Goal: Complete application form

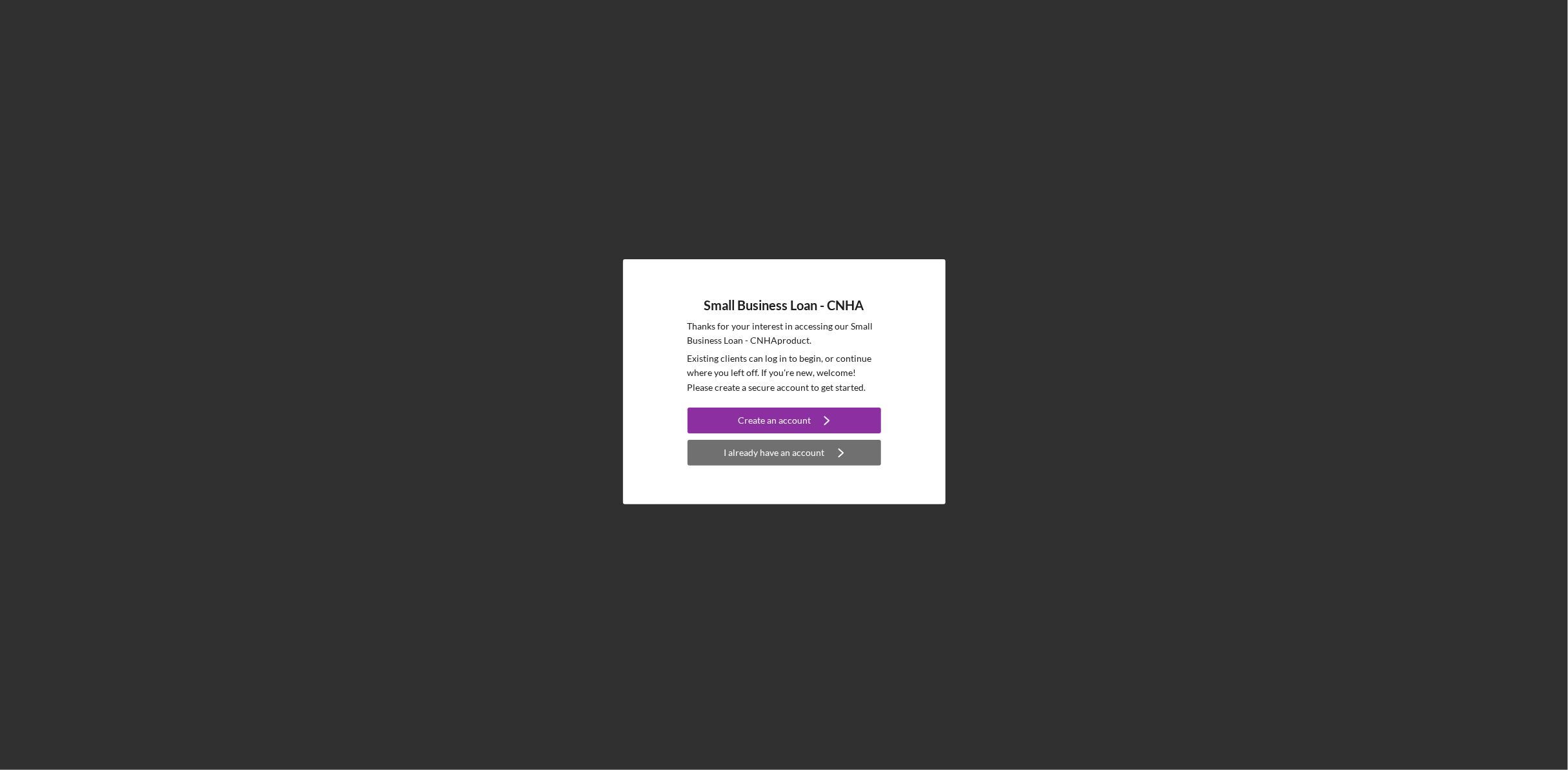
click at [784, 456] on div "I already have an account" at bounding box center [774, 453] width 101 height 25
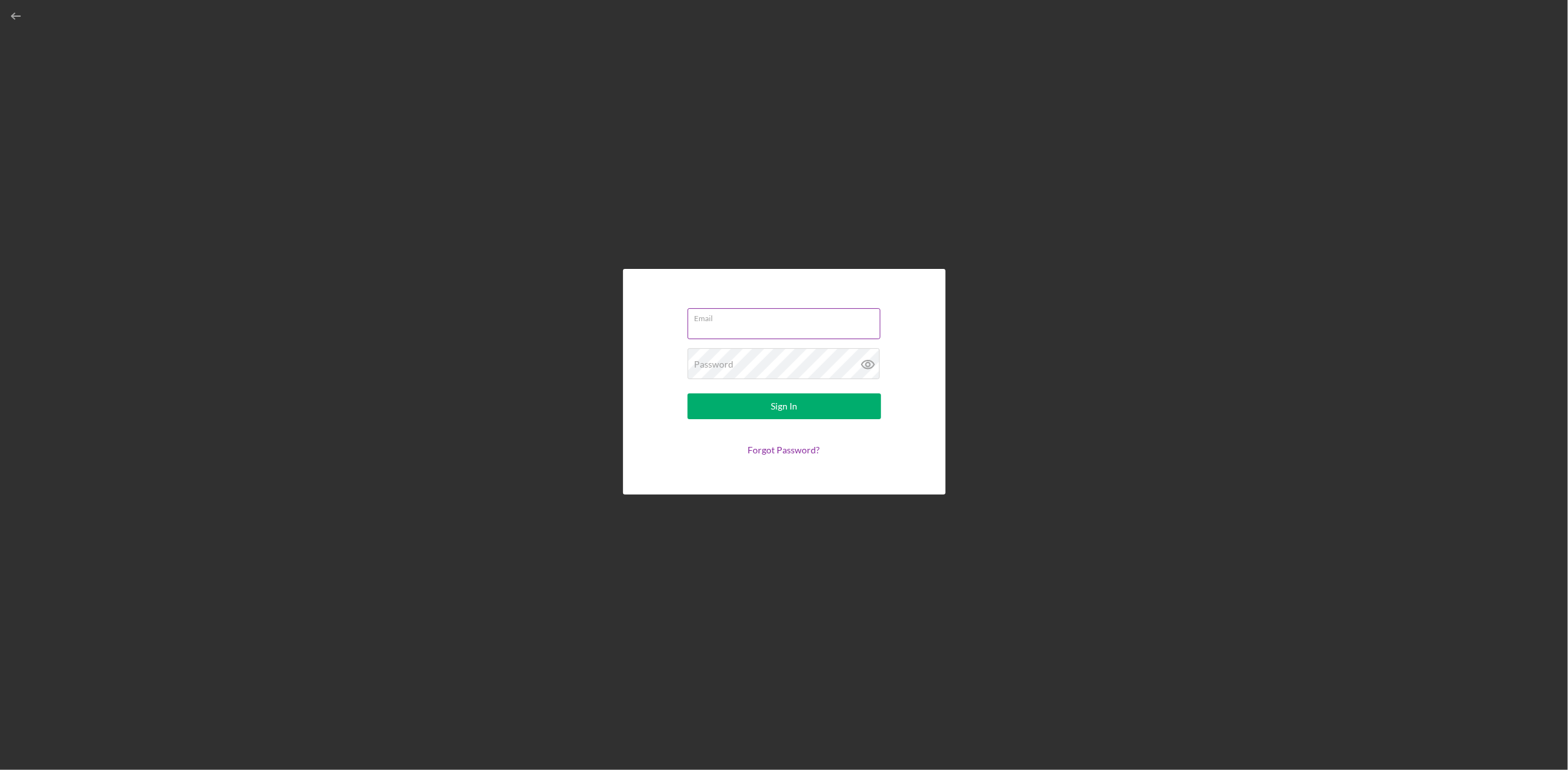
click at [724, 319] on div "Email" at bounding box center [785, 324] width 194 height 32
click at [724, 319] on div "Email Required" at bounding box center [785, 324] width 194 height 39
type input "[EMAIL_ADDRESS][DOMAIN_NAME]"
click at [688, 394] on button "Sign In" at bounding box center [785, 406] width 194 height 25
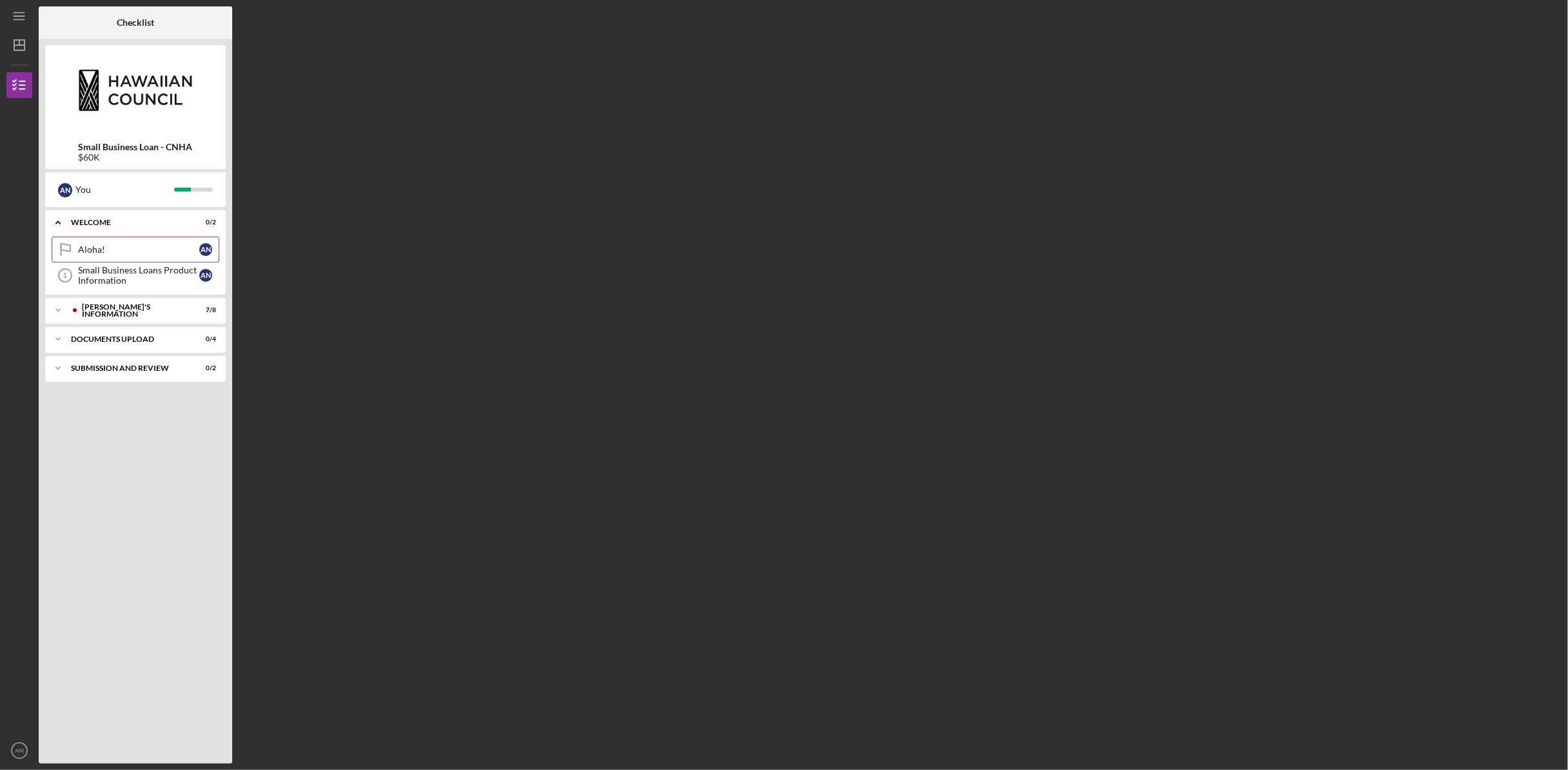
click at [145, 249] on div "Aloha!" at bounding box center [139, 249] width 121 height 11
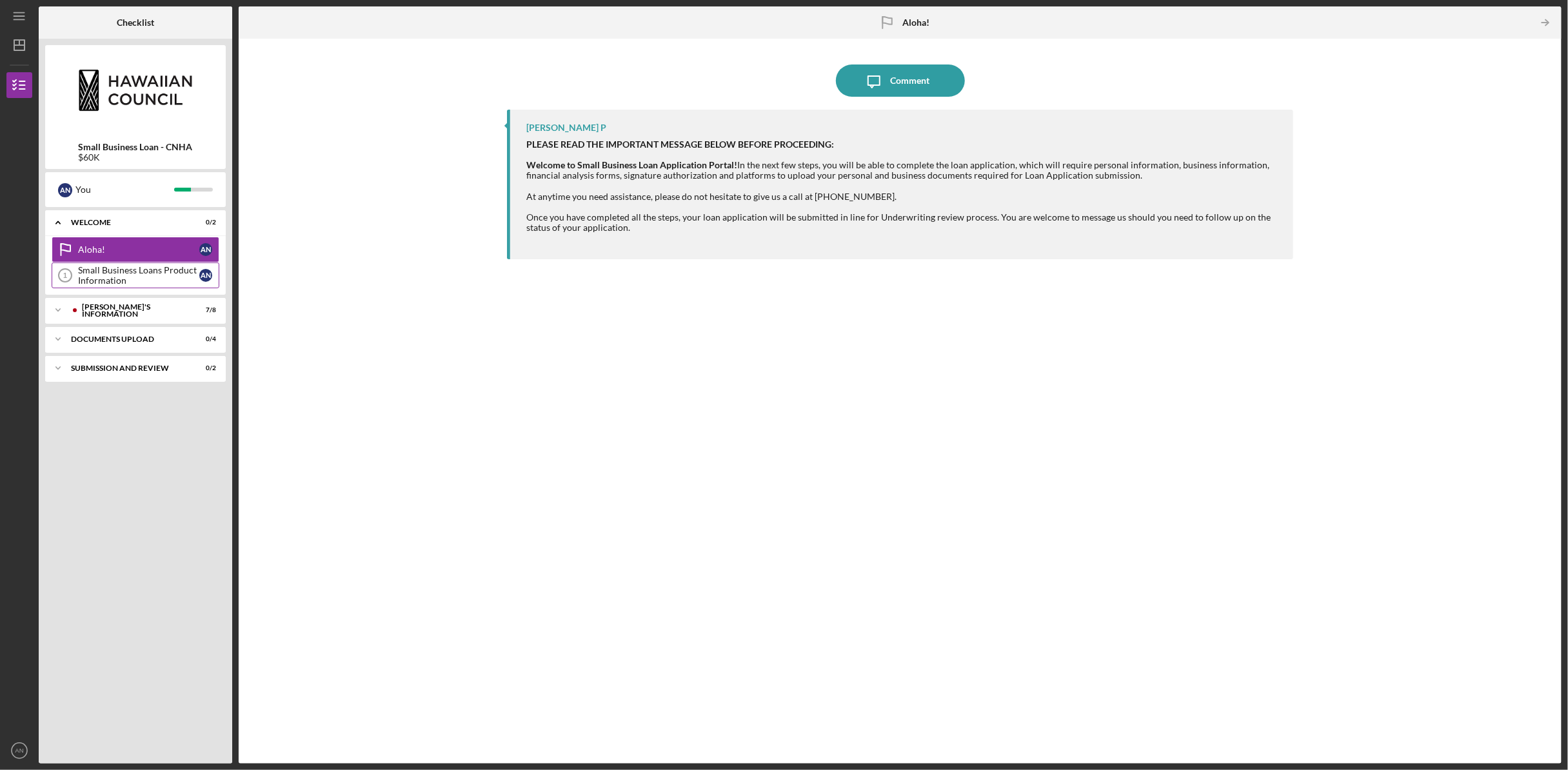
click at [127, 285] on div "Small Business Loans Product Information" at bounding box center [139, 275] width 121 height 21
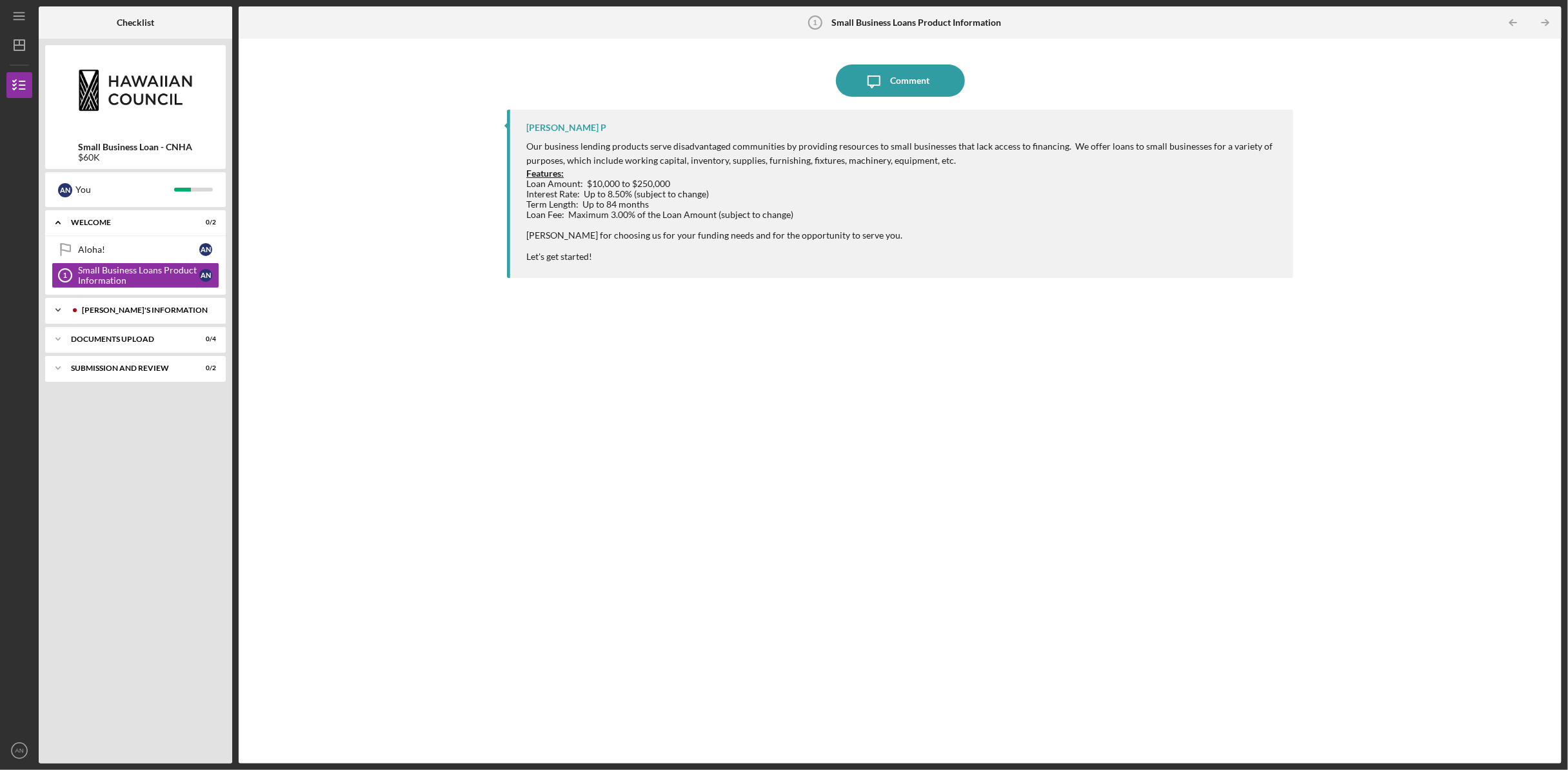
click at [125, 307] on div "[PERSON_NAME]'S INFORMATION" at bounding box center [146, 310] width 128 height 7
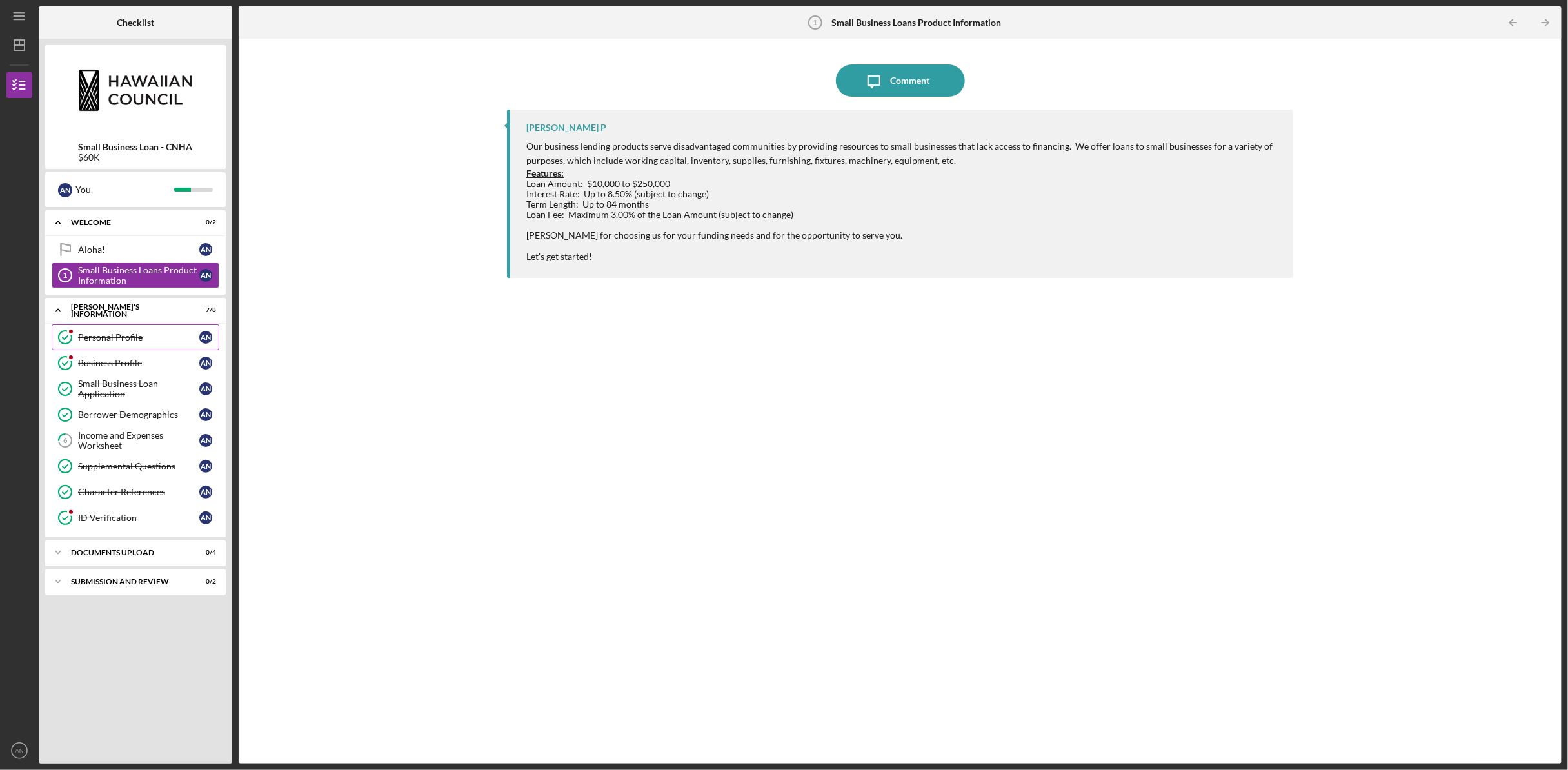
click at [107, 332] on div "Personal Profile" at bounding box center [139, 337] width 121 height 11
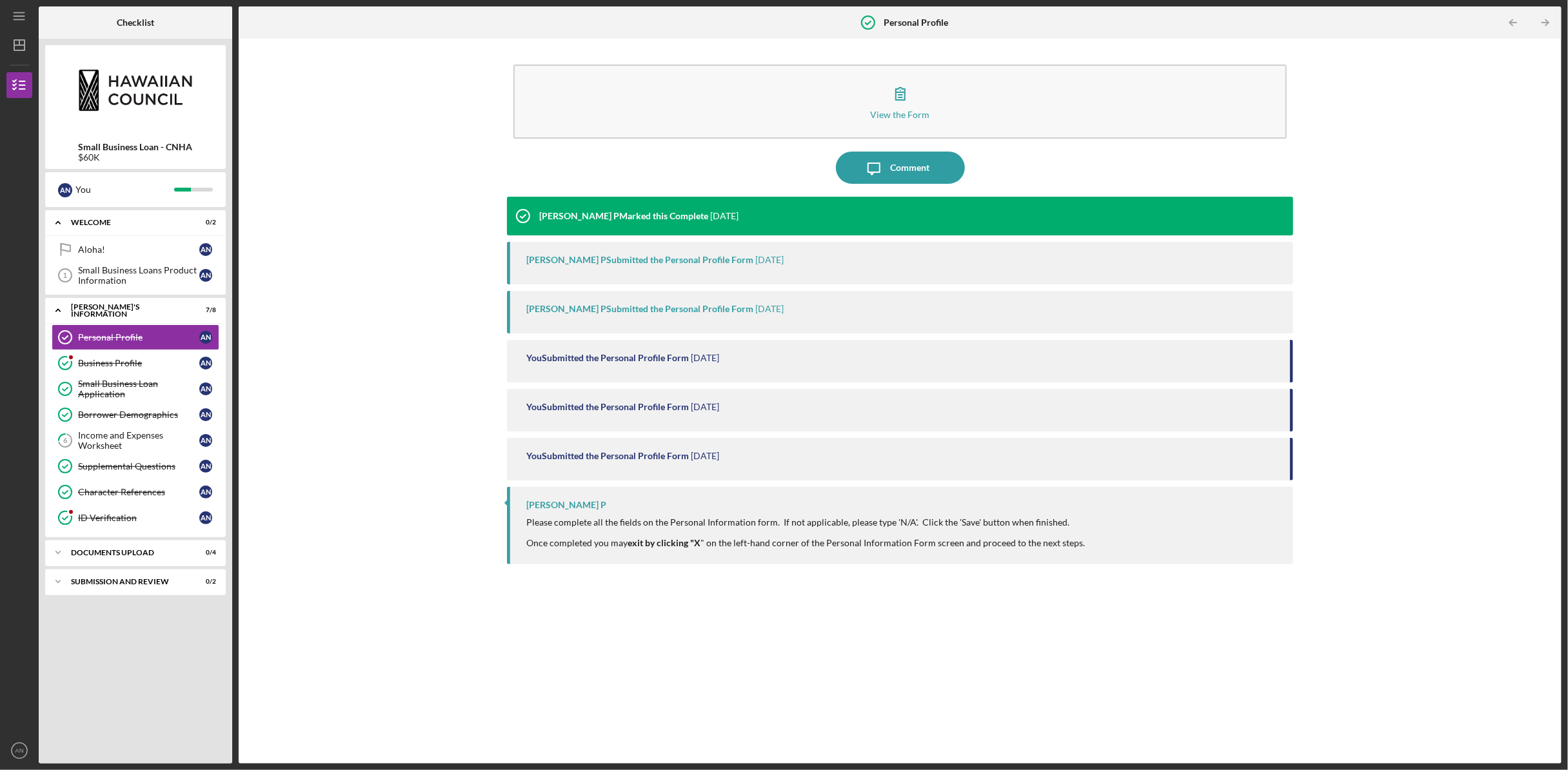
click at [622, 266] on div "[PERSON_NAME] Submitted the Personal Profile Form [DATE]" at bounding box center [900, 263] width 786 height 43
click at [619, 301] on div "[PERSON_NAME] Submitted the Personal Profile Form [DATE]" at bounding box center [900, 312] width 786 height 43
click at [645, 531] on div at bounding box center [805, 532] width 558 height 11
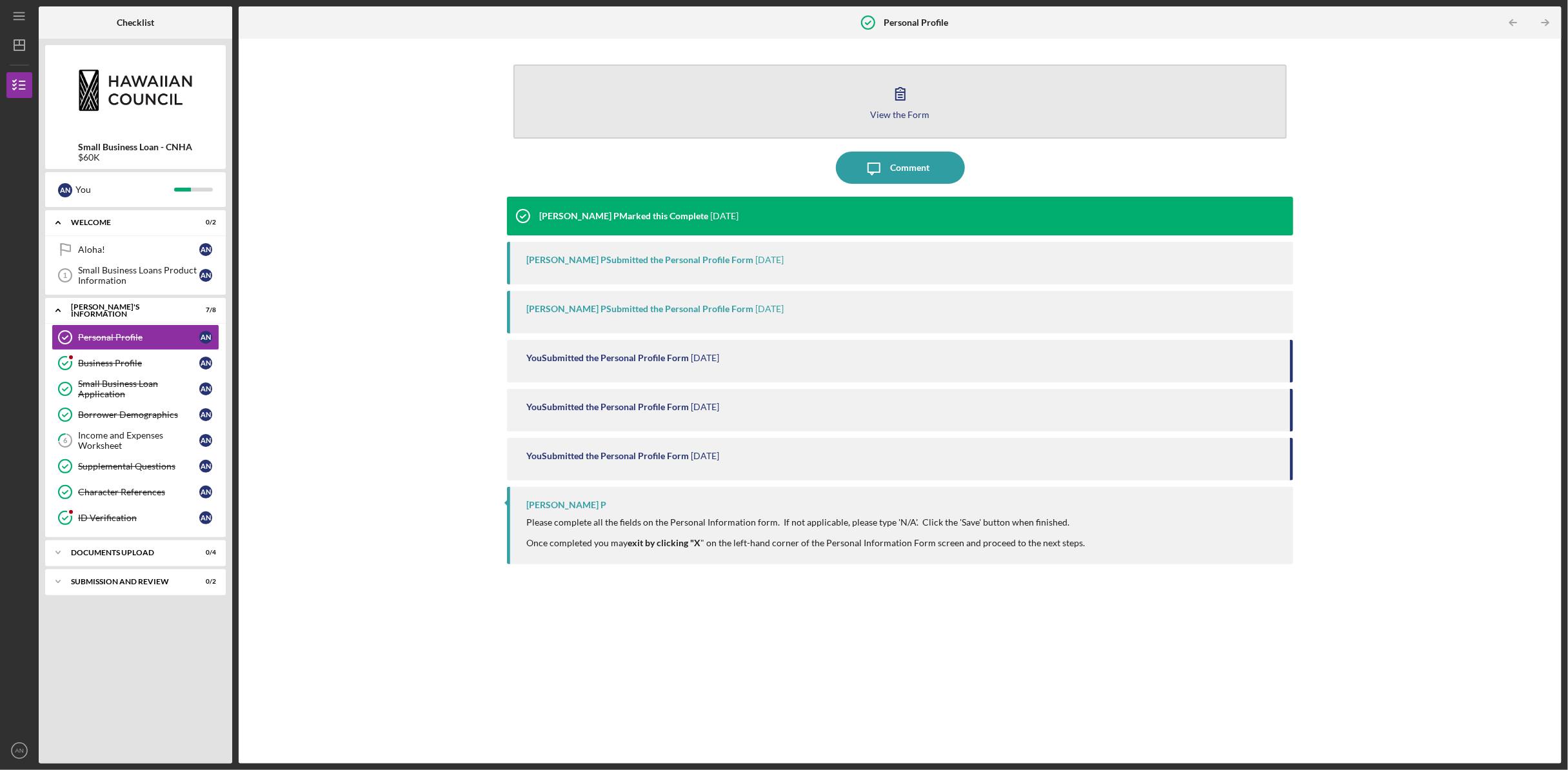
click at [768, 110] on button "View the Form Form" at bounding box center [900, 102] width 773 height 74
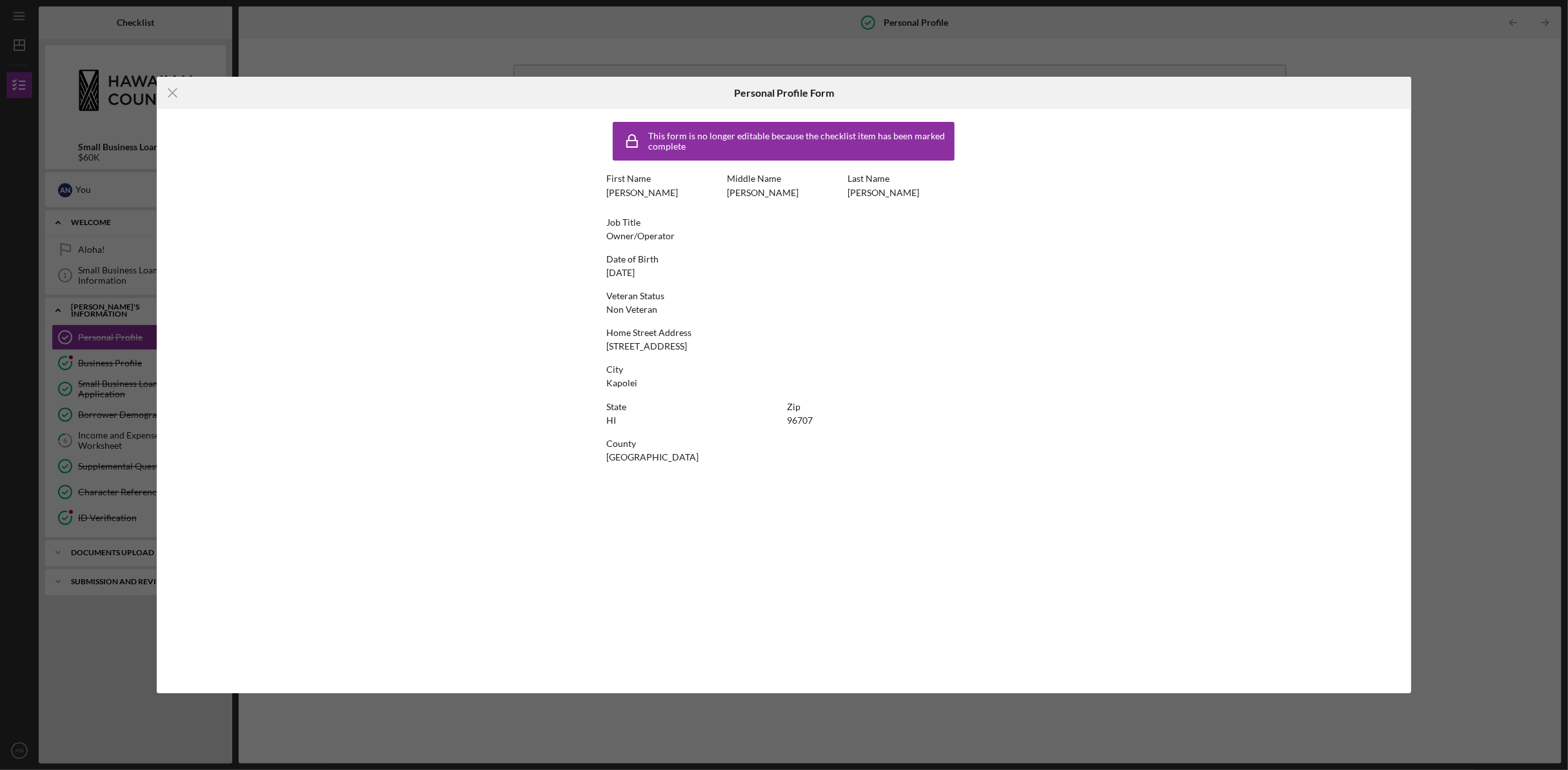
click at [673, 52] on div "Icon/Menu Close Personal Profile Form This form is no longer editable because t…" at bounding box center [784, 385] width 1568 height 770
click at [168, 88] on icon "Icon/Menu Close" at bounding box center [172, 93] width 32 height 32
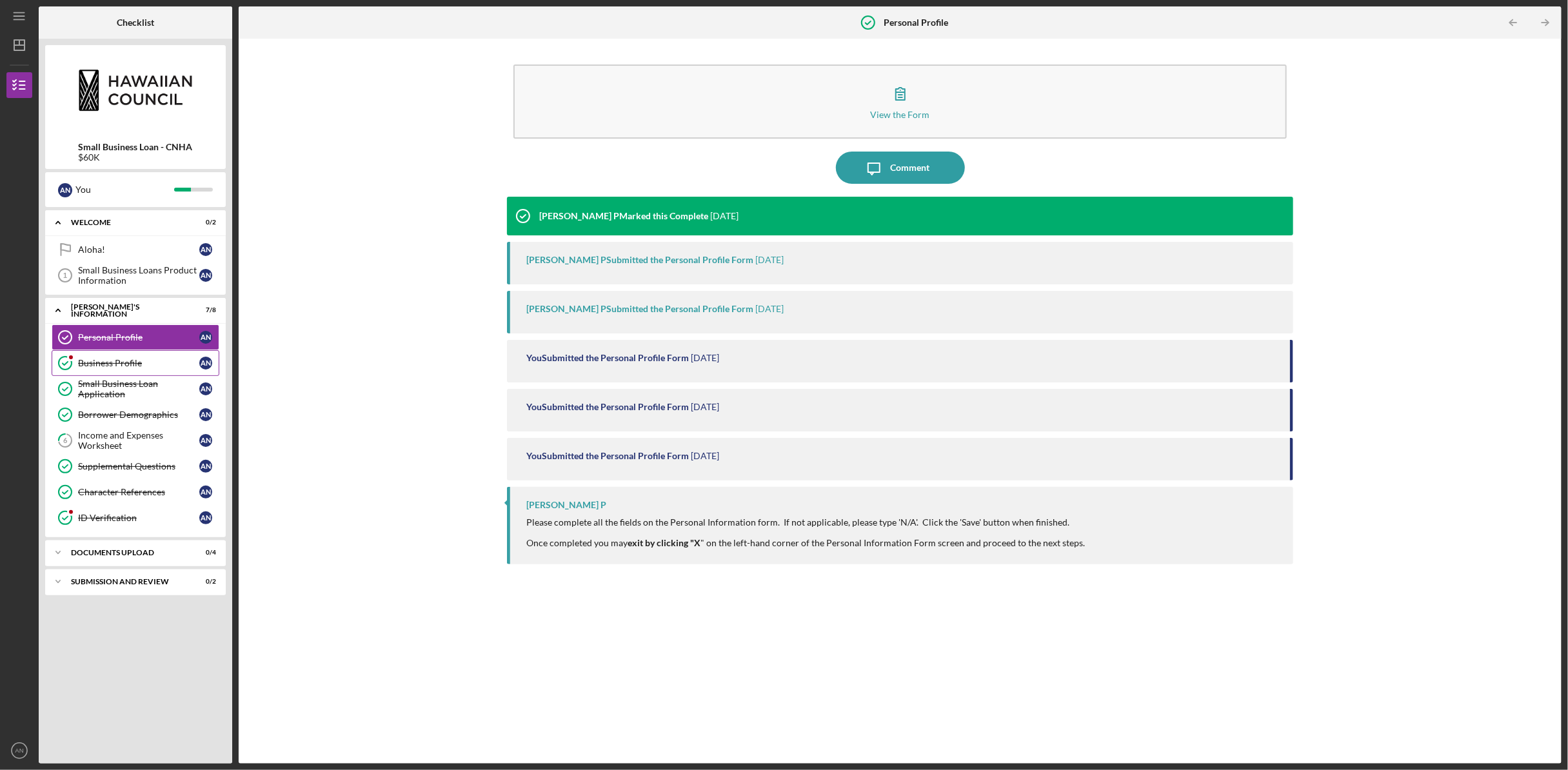
click at [105, 360] on div "Business Profile" at bounding box center [139, 363] width 121 height 11
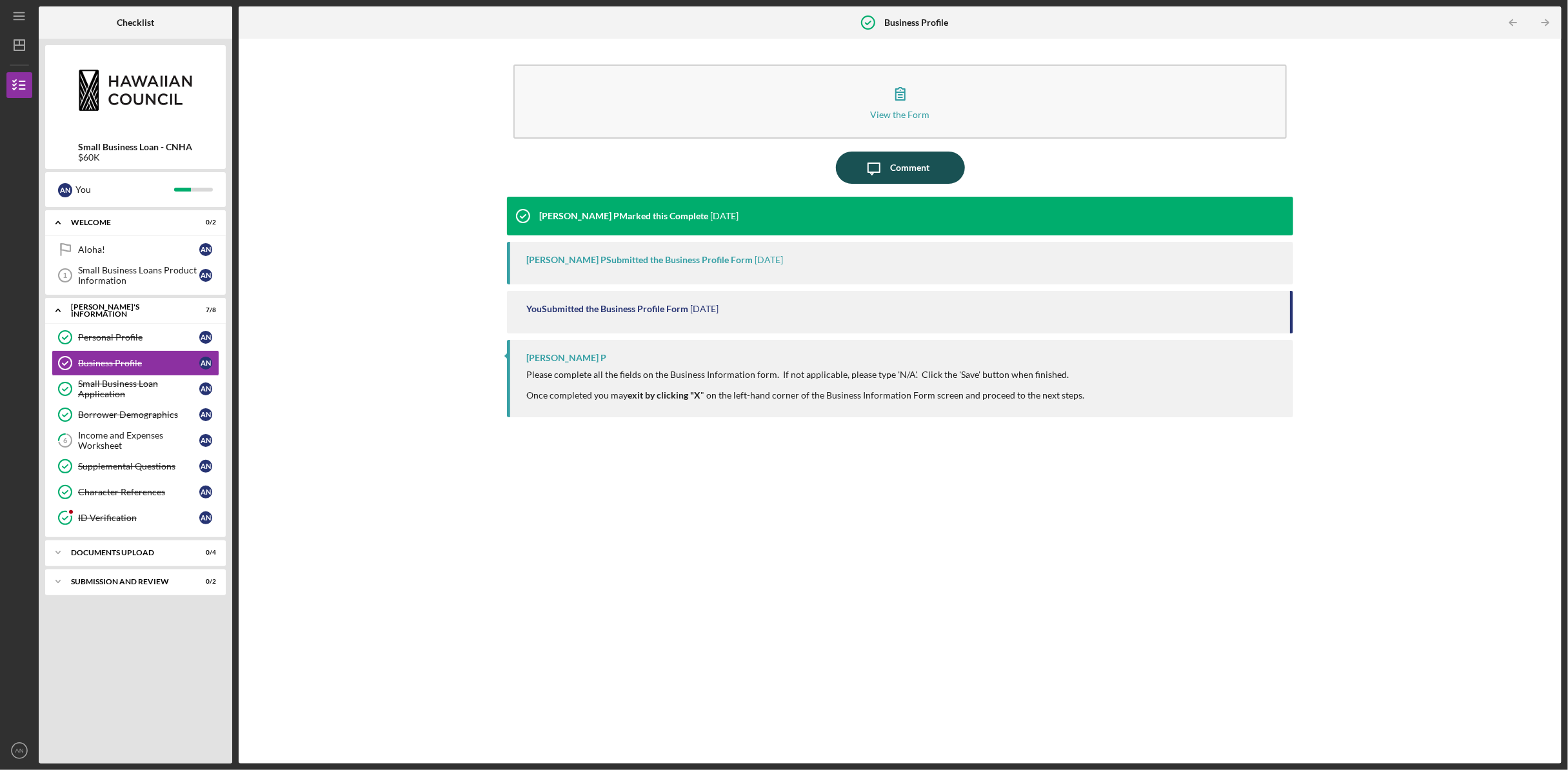
click at [865, 168] on icon "Icon/Message" at bounding box center [873, 167] width 32 height 32
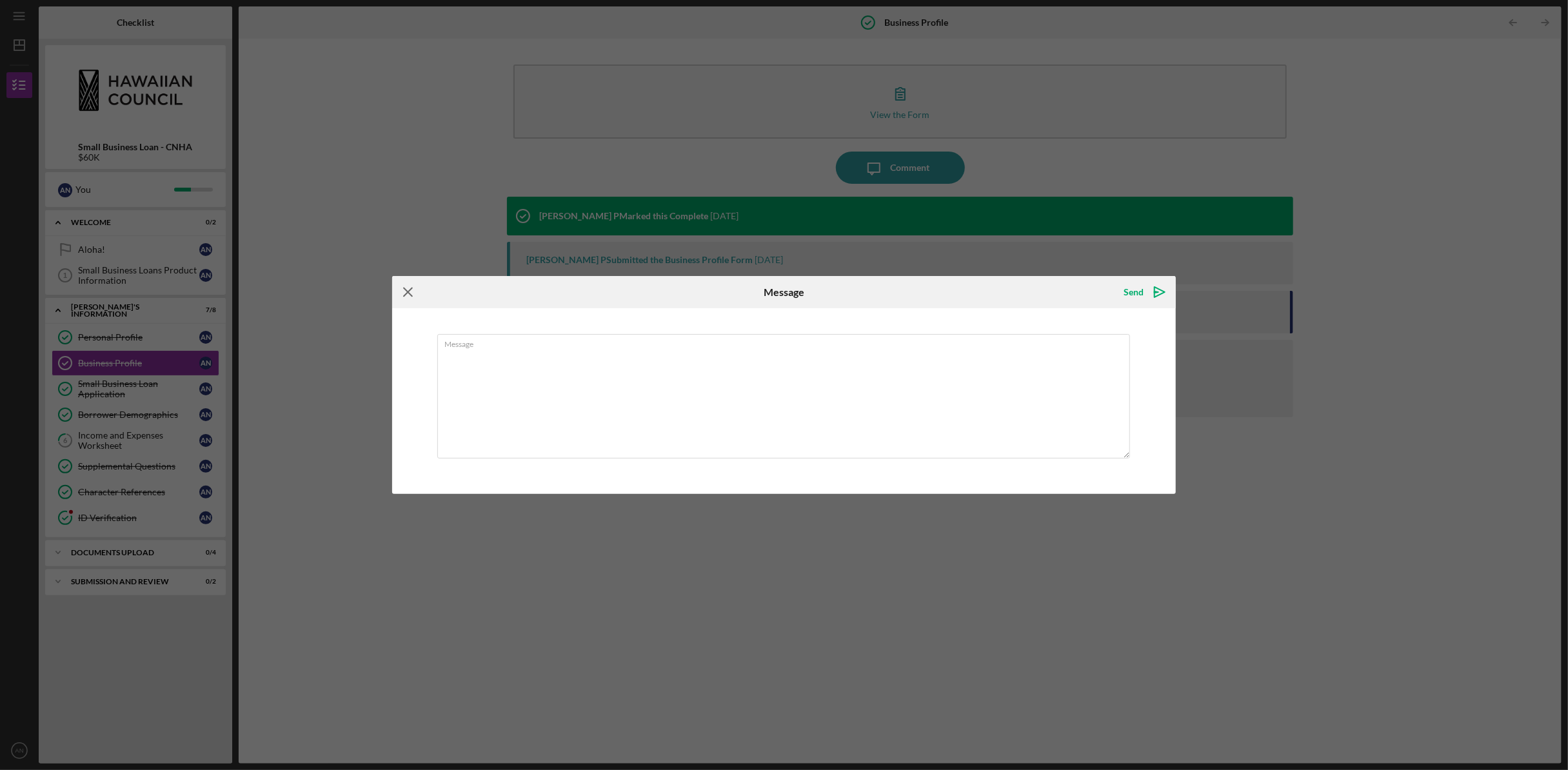
click at [405, 288] on icon "Icon/Menu Close" at bounding box center [408, 292] width 32 height 32
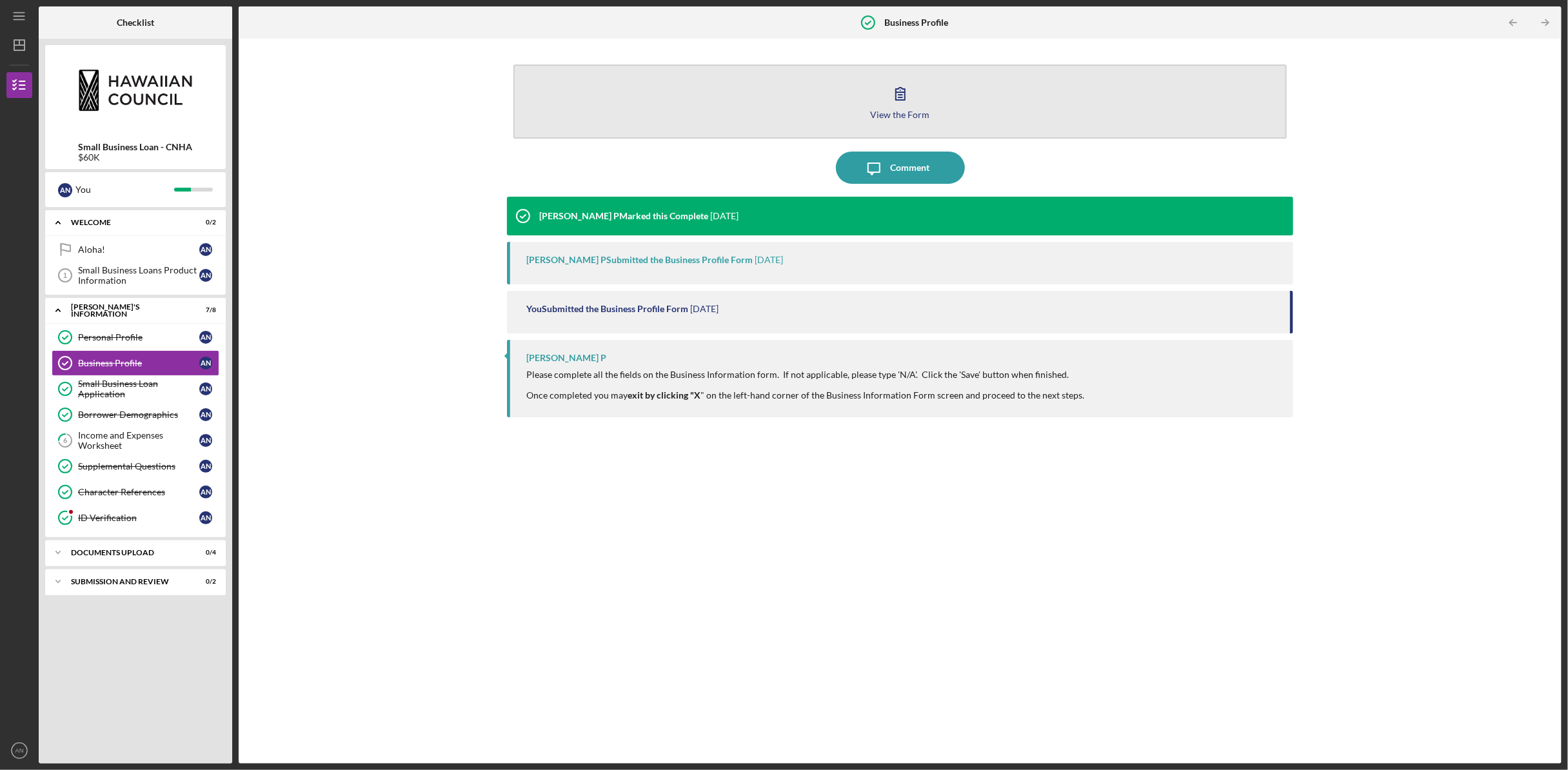
click at [646, 103] on button "View the Form Form" at bounding box center [900, 102] width 773 height 74
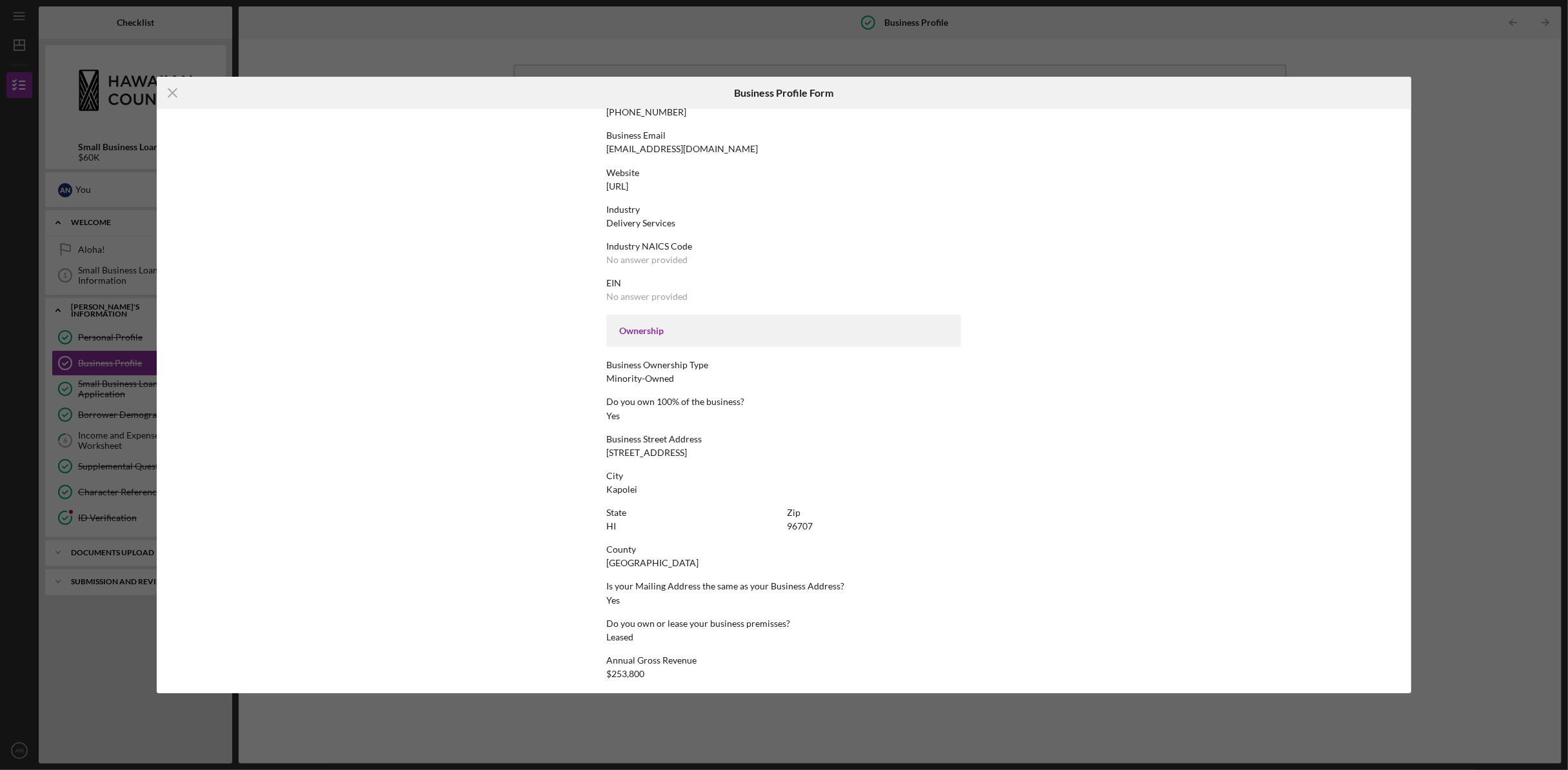
scroll to position [307, 0]
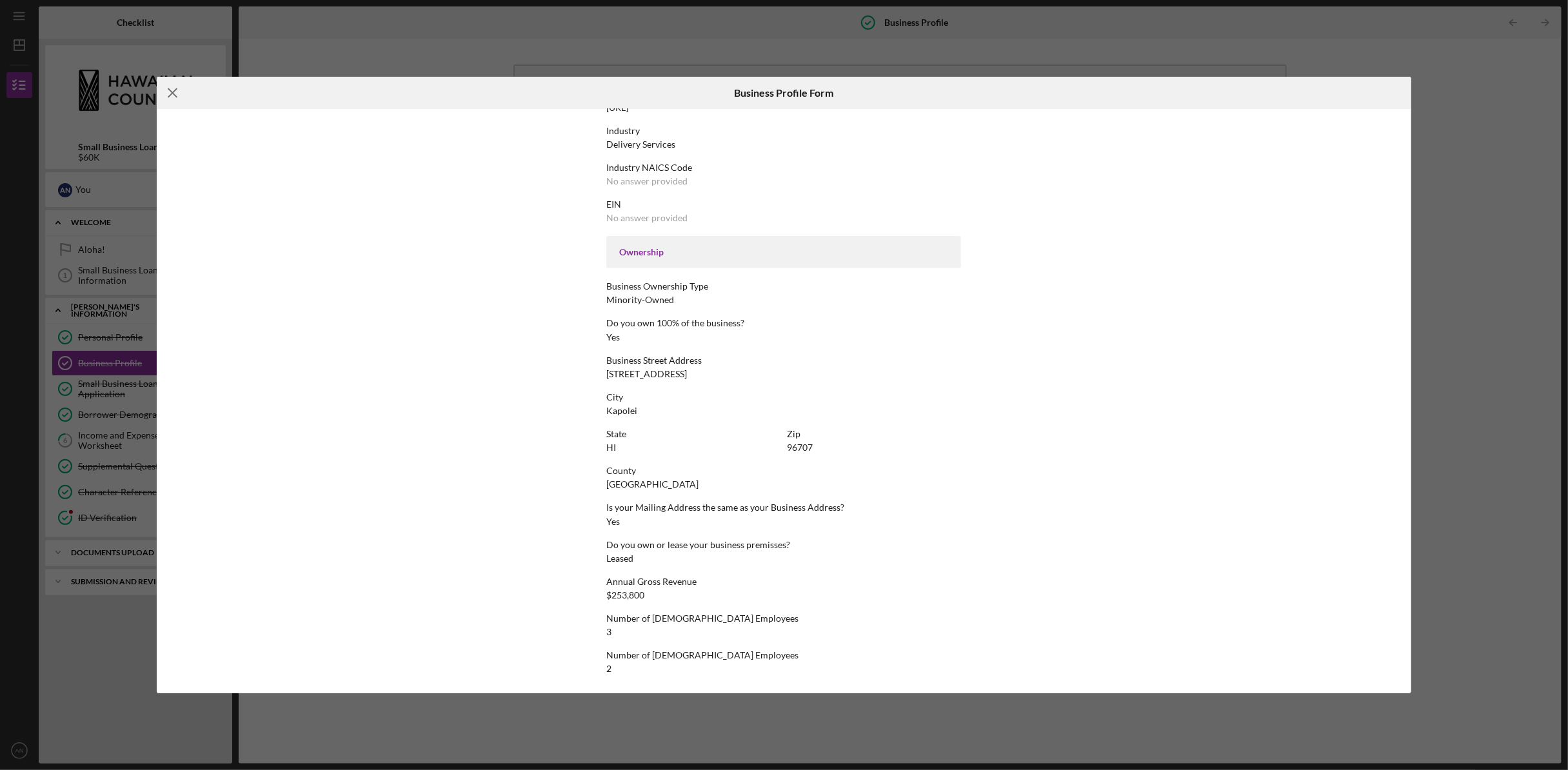
click at [168, 91] on icon "Icon/Menu Close" at bounding box center [172, 93] width 32 height 32
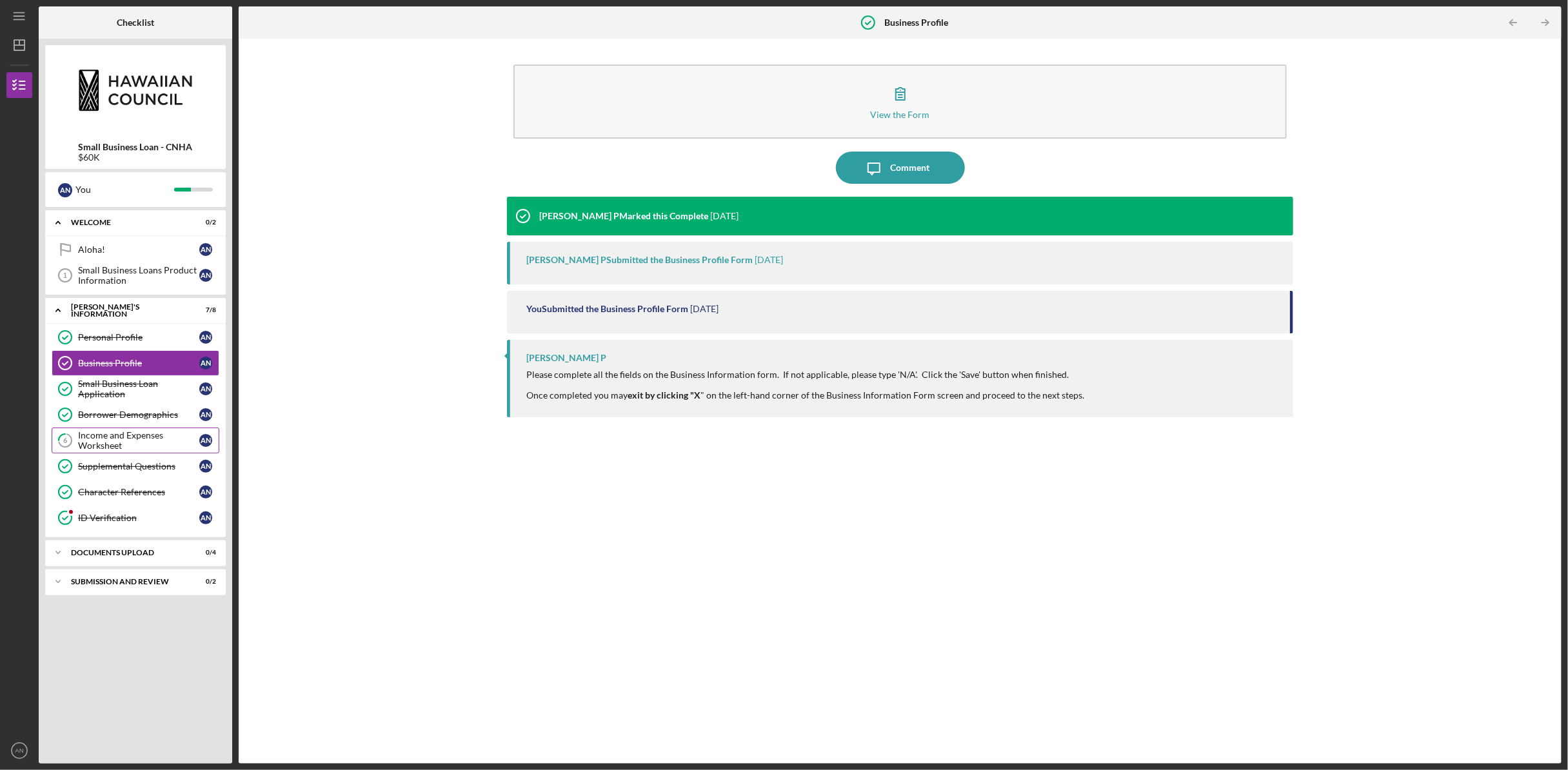
click at [130, 438] on div "Income and Expenses Worksheet" at bounding box center [139, 440] width 121 height 21
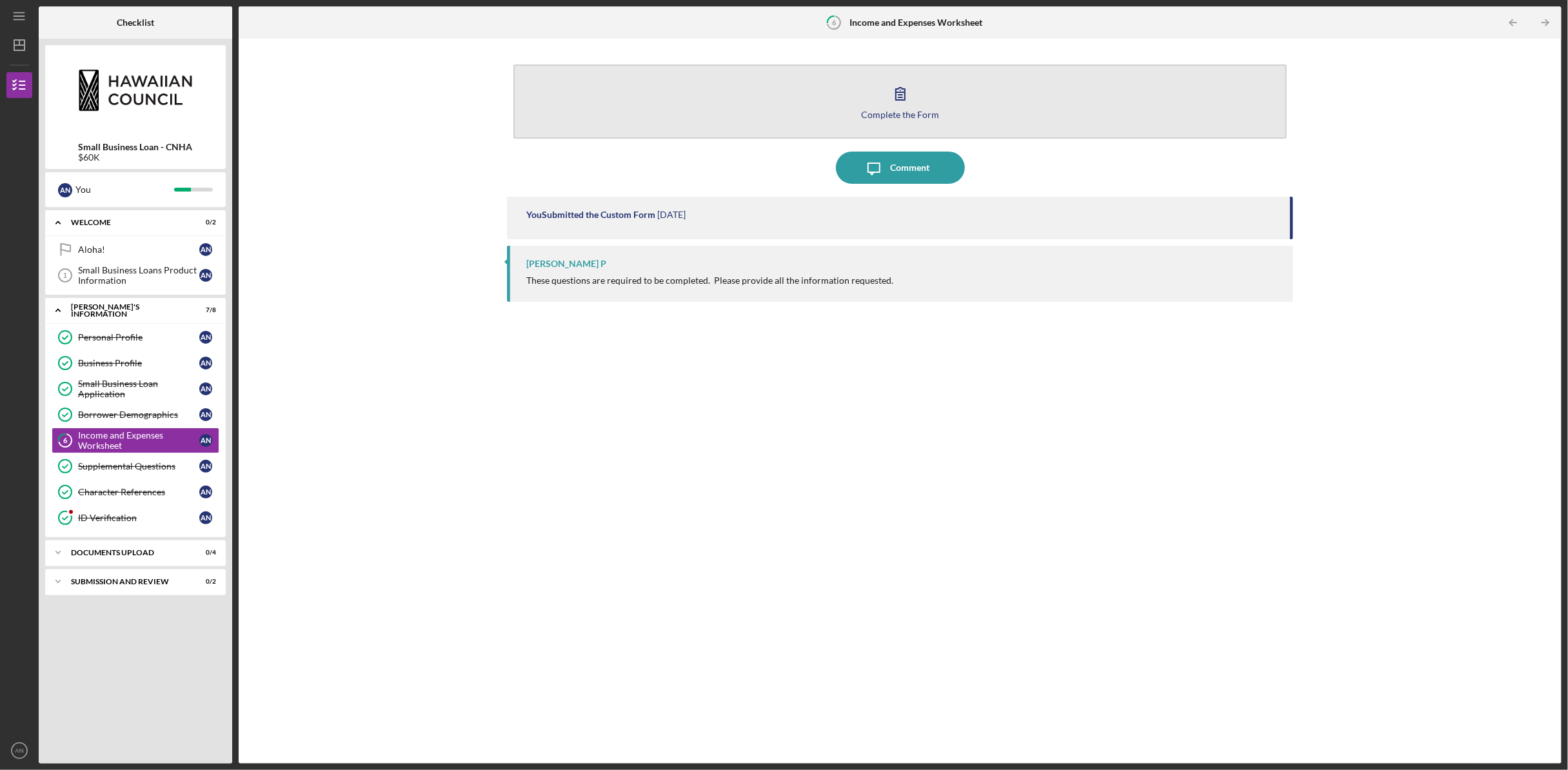
click at [785, 102] on button "Complete the Form Form" at bounding box center [900, 102] width 773 height 74
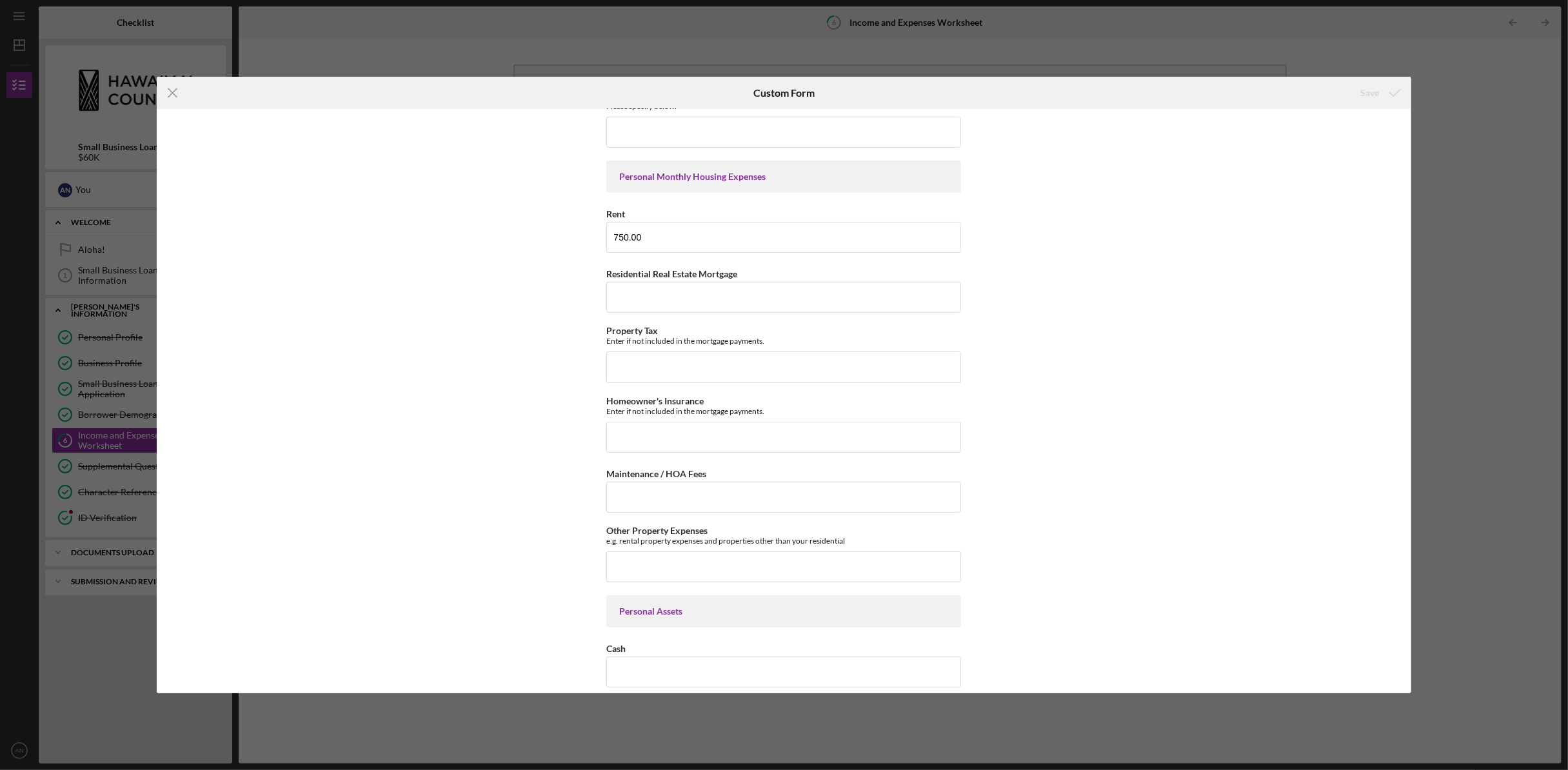
scroll to position [387, 0]
click at [770, 293] on input "Residential Real Estate Mortgage" at bounding box center [783, 292] width 355 height 31
type input "N/A"
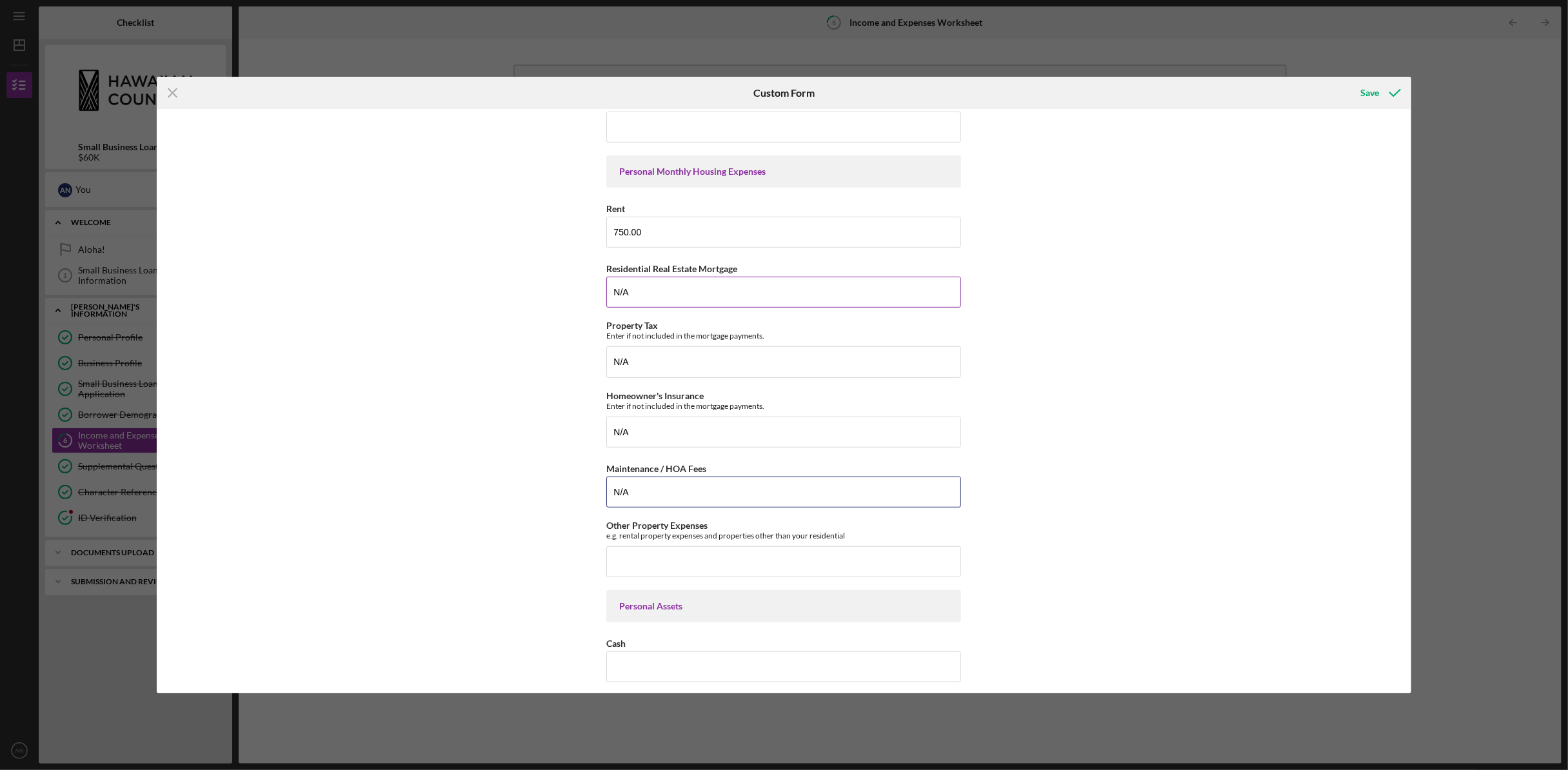
type input "N/A"
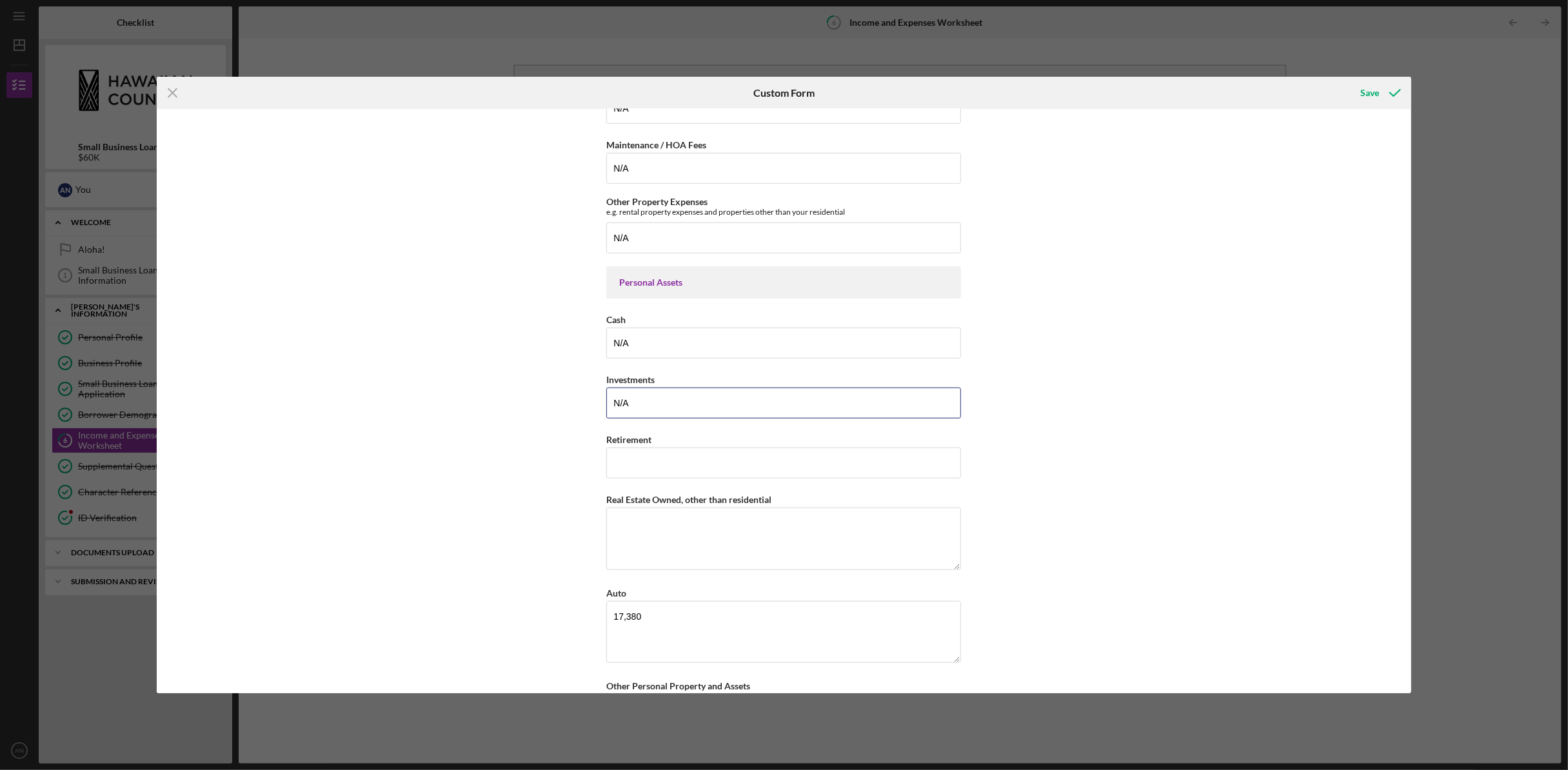
type input "N/A"
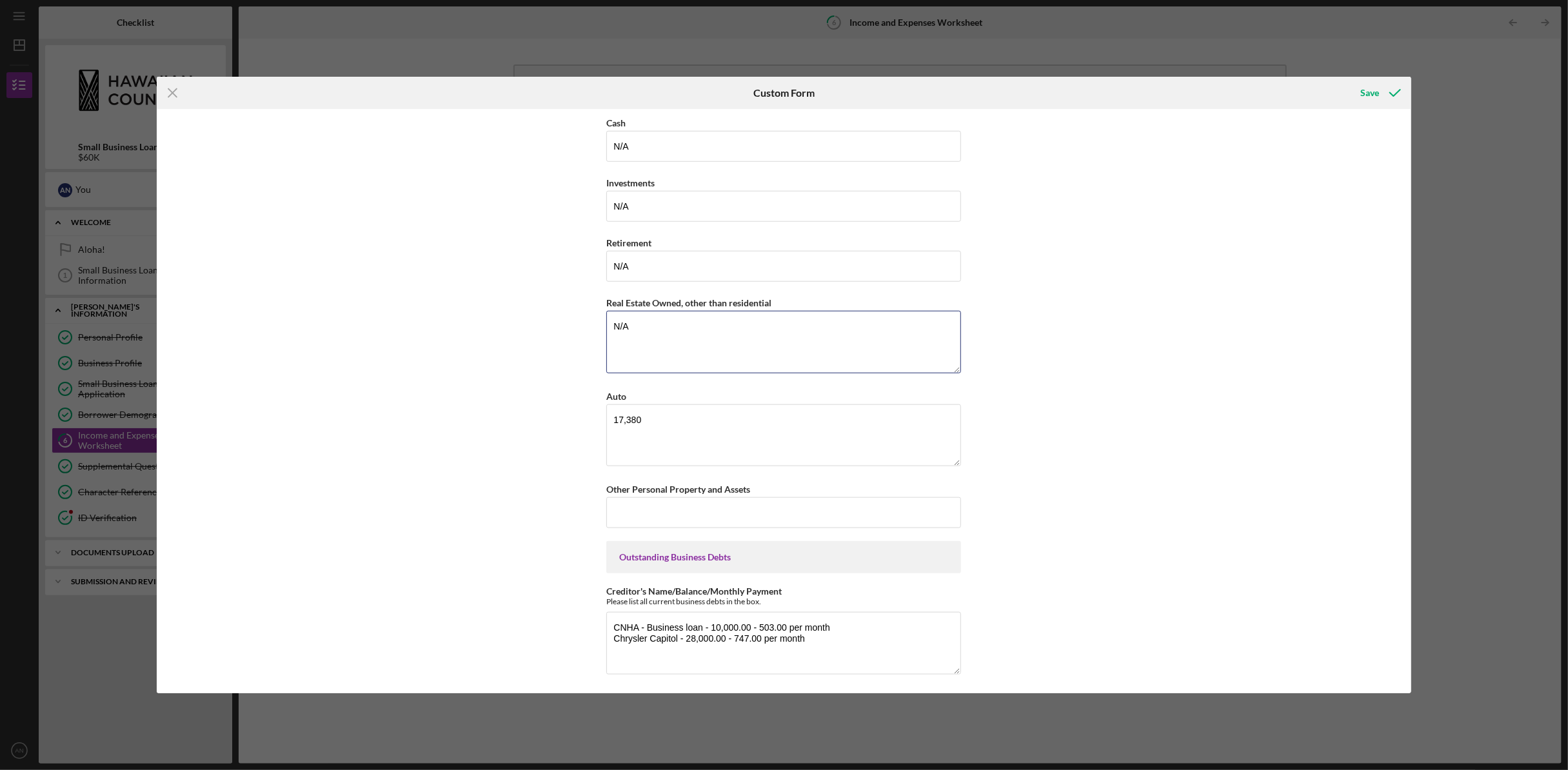
scroll to position [909, 0]
type textarea "N/A"
click at [776, 513] on input "Other Personal Property and Assets" at bounding box center [783, 512] width 355 height 31
type input "N/A"
click at [1378, 87] on button "Save" at bounding box center [1379, 93] width 64 height 25
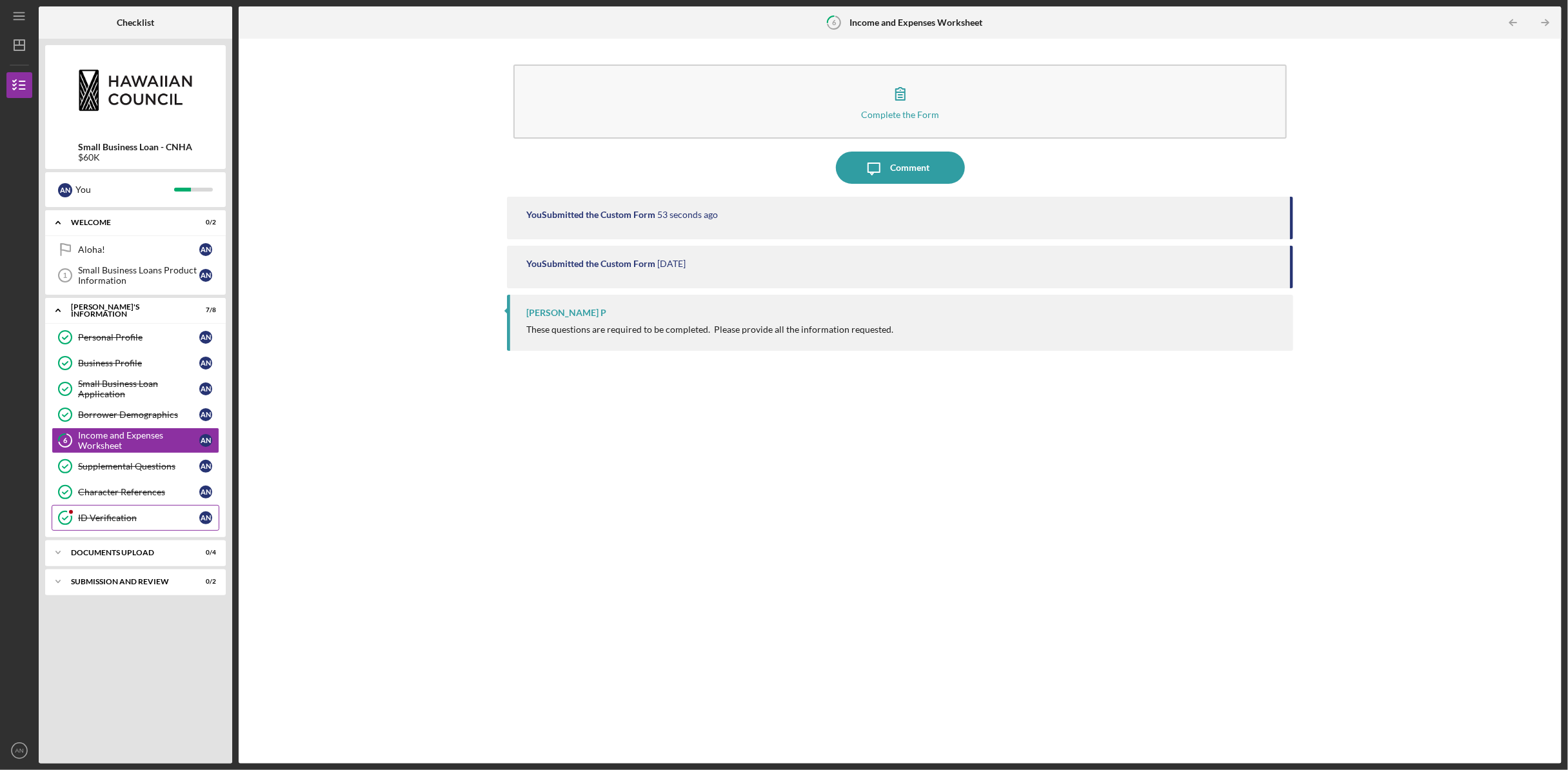
click at [103, 518] on div "ID Verification" at bounding box center [139, 517] width 121 height 11
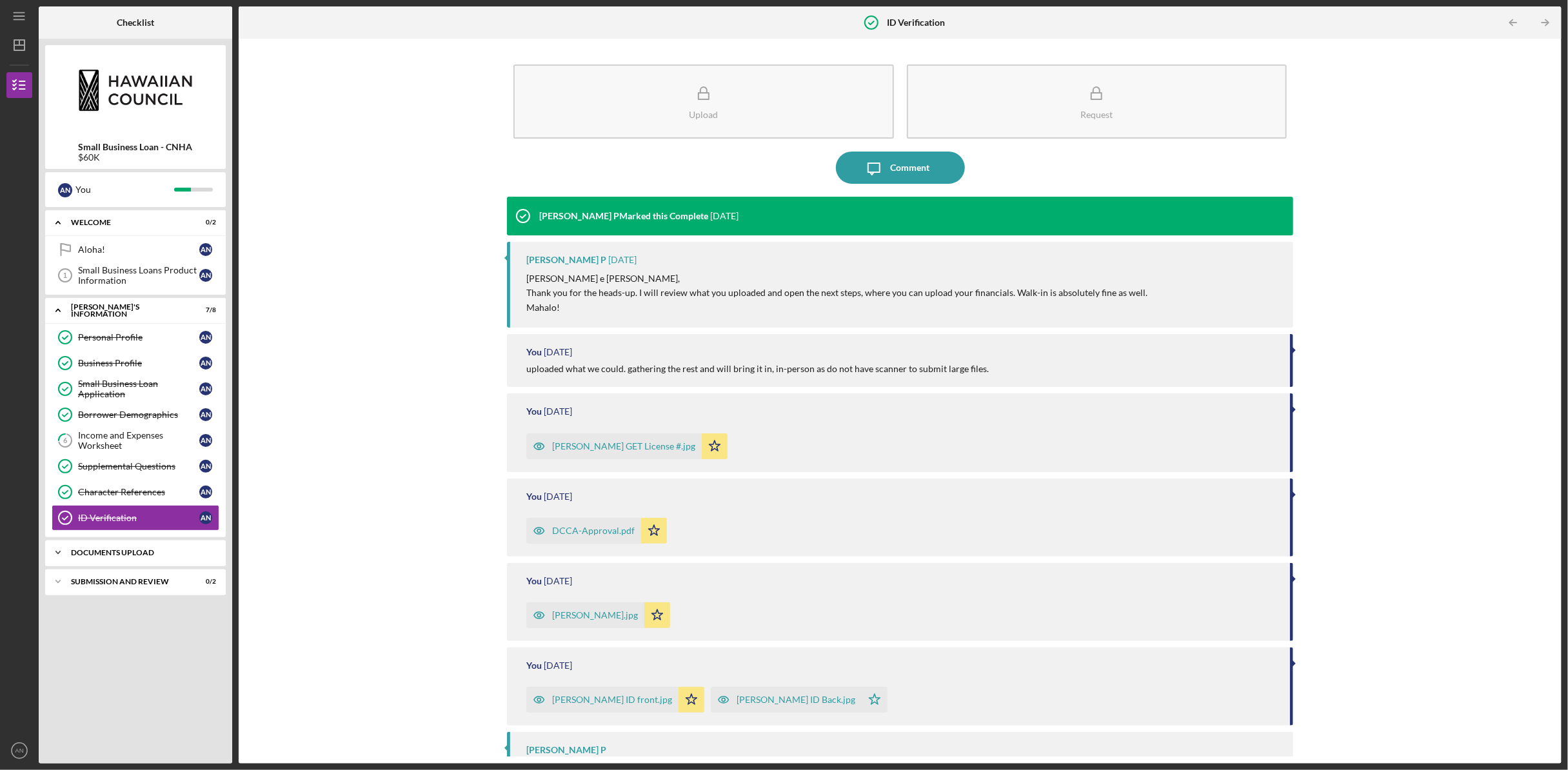
click at [138, 552] on div "DOCUMENTS UPLOAD" at bounding box center [140, 552] width 139 height 7
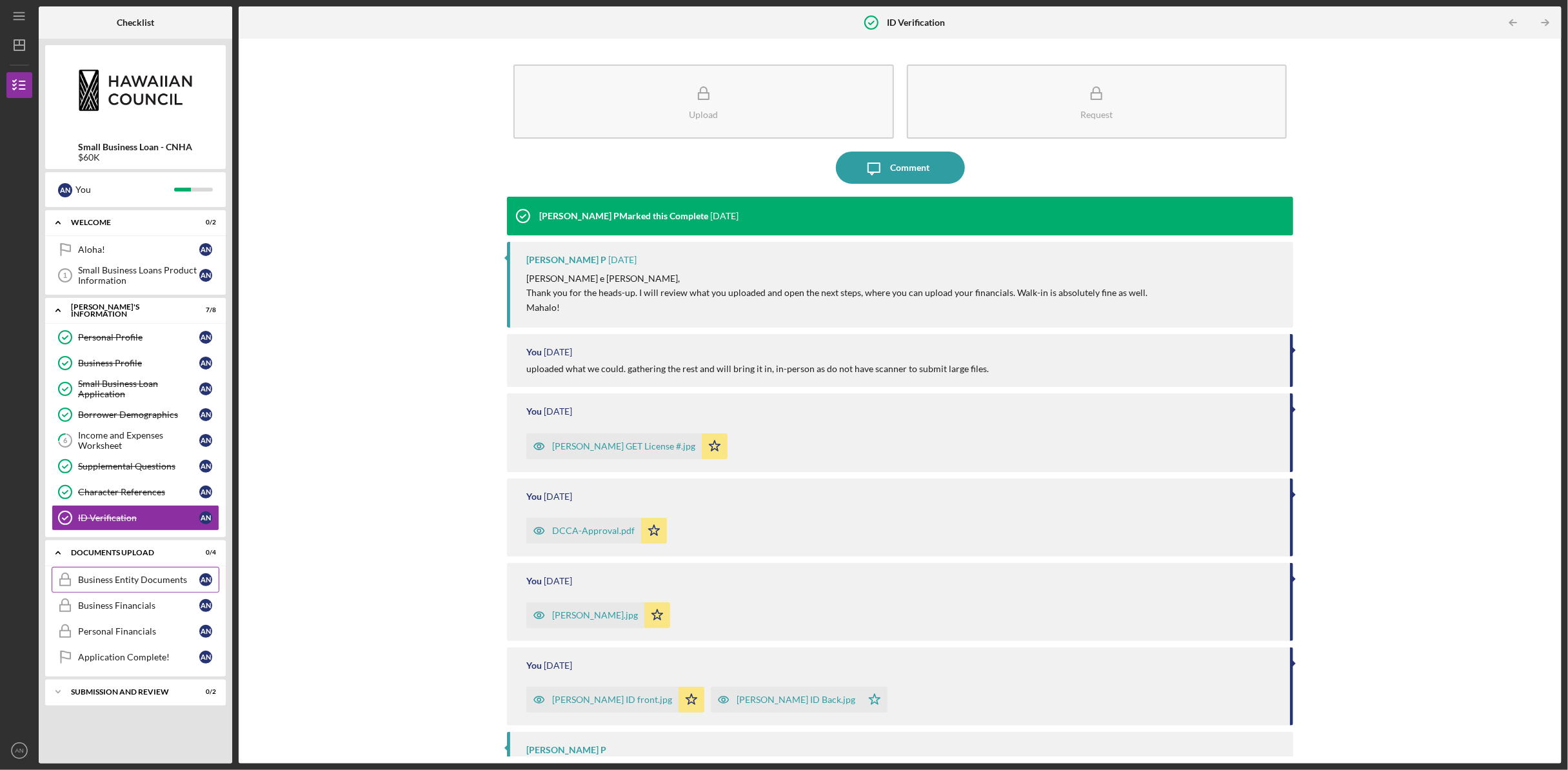
click at [128, 581] on div "Business Entity Documents" at bounding box center [139, 580] width 121 height 11
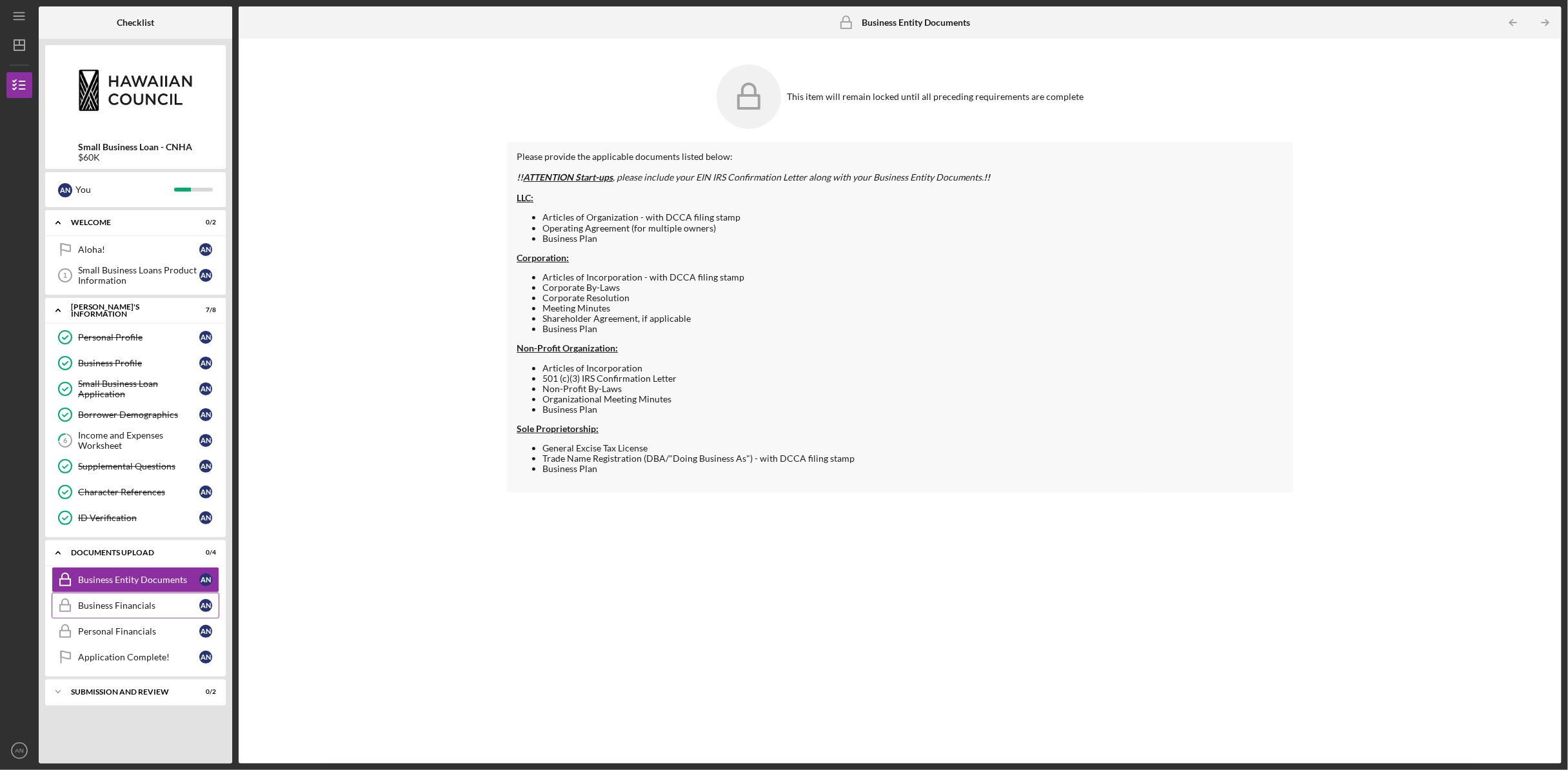
click at [126, 604] on div "Business Financials" at bounding box center [139, 605] width 121 height 11
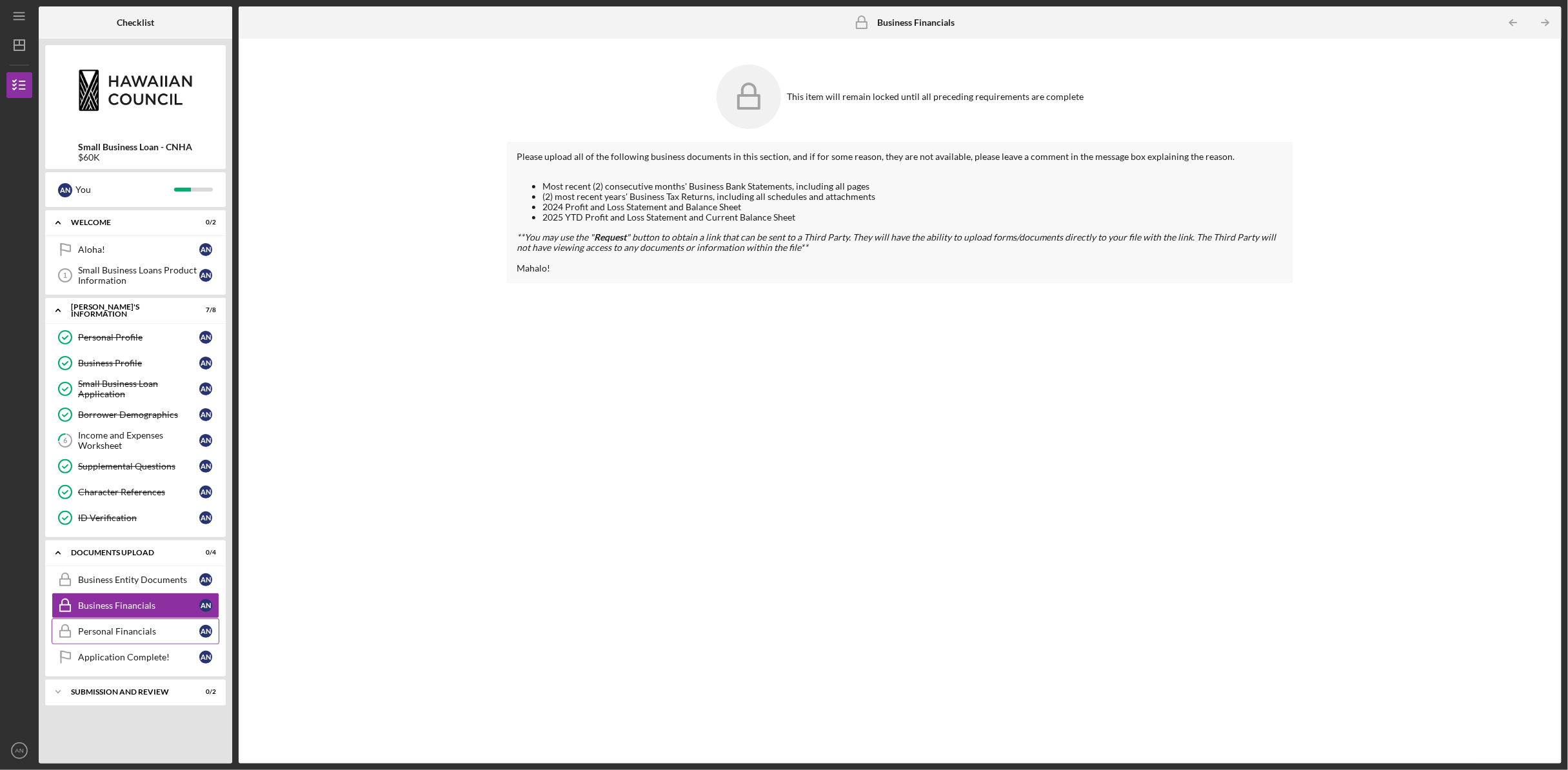
click at [146, 626] on div "Personal Financials" at bounding box center [139, 631] width 121 height 11
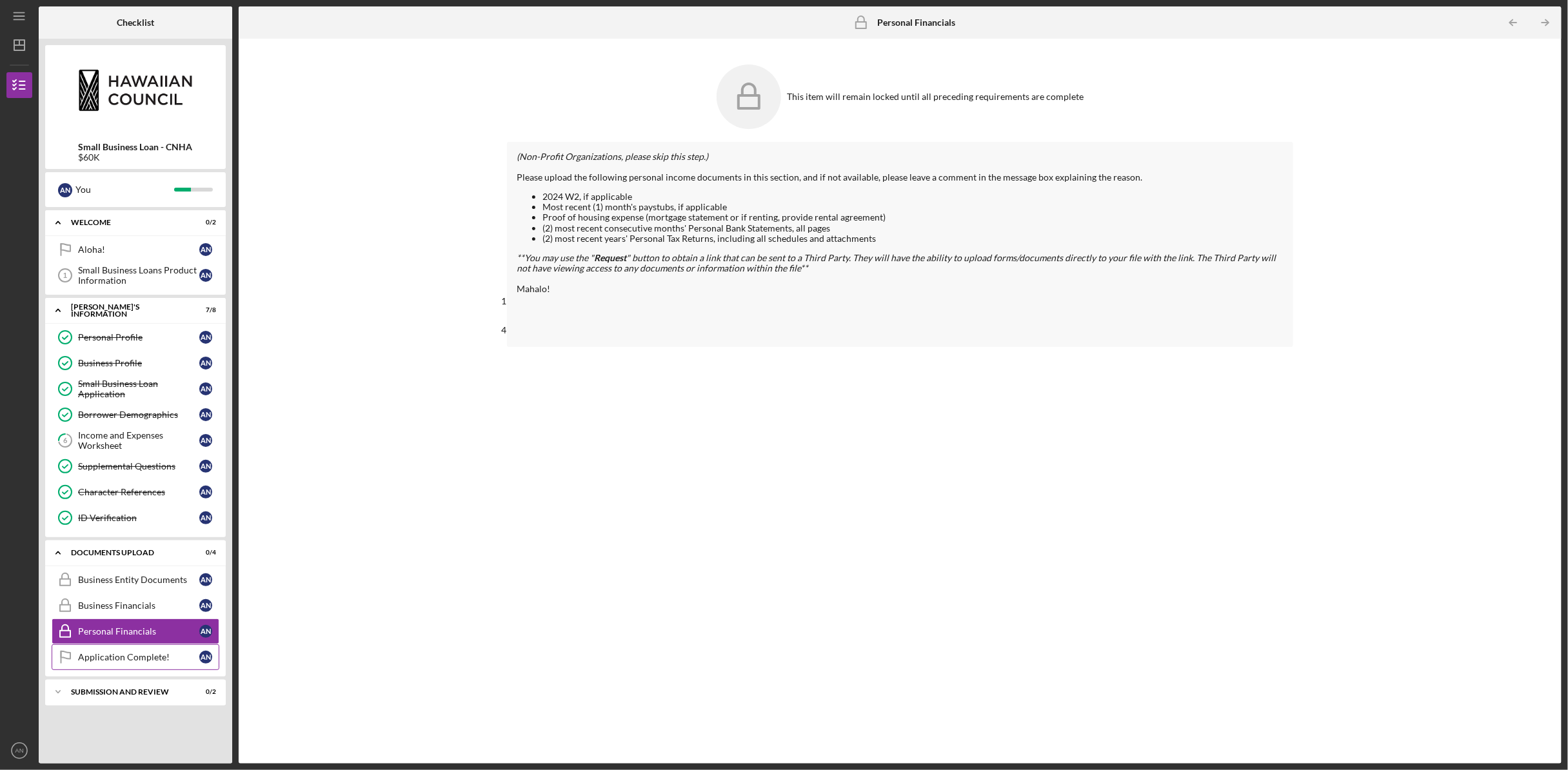
click at [150, 655] on div "Application Complete!" at bounding box center [139, 657] width 121 height 11
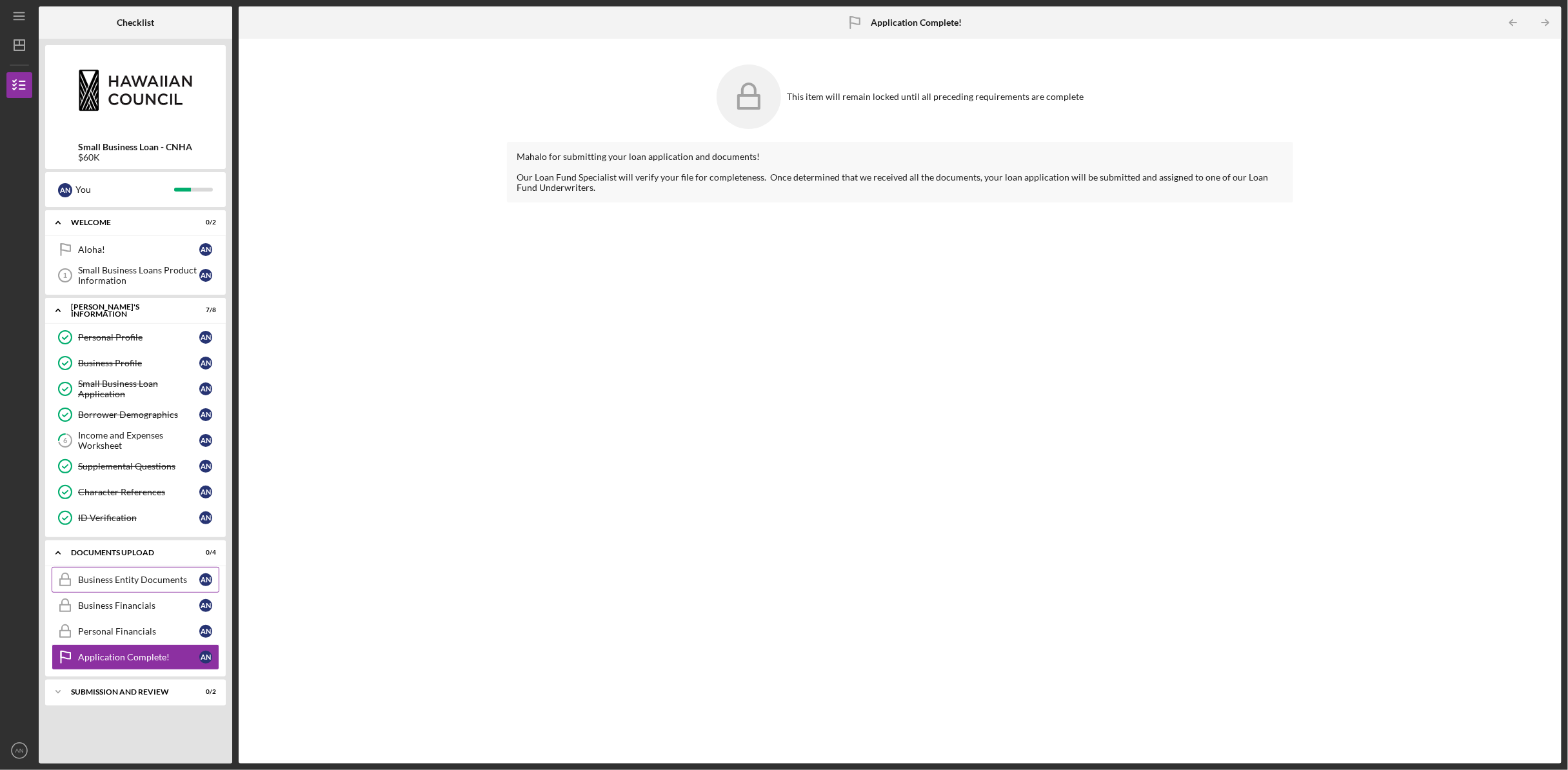
click at [116, 579] on div "Business Entity Documents" at bounding box center [139, 580] width 121 height 11
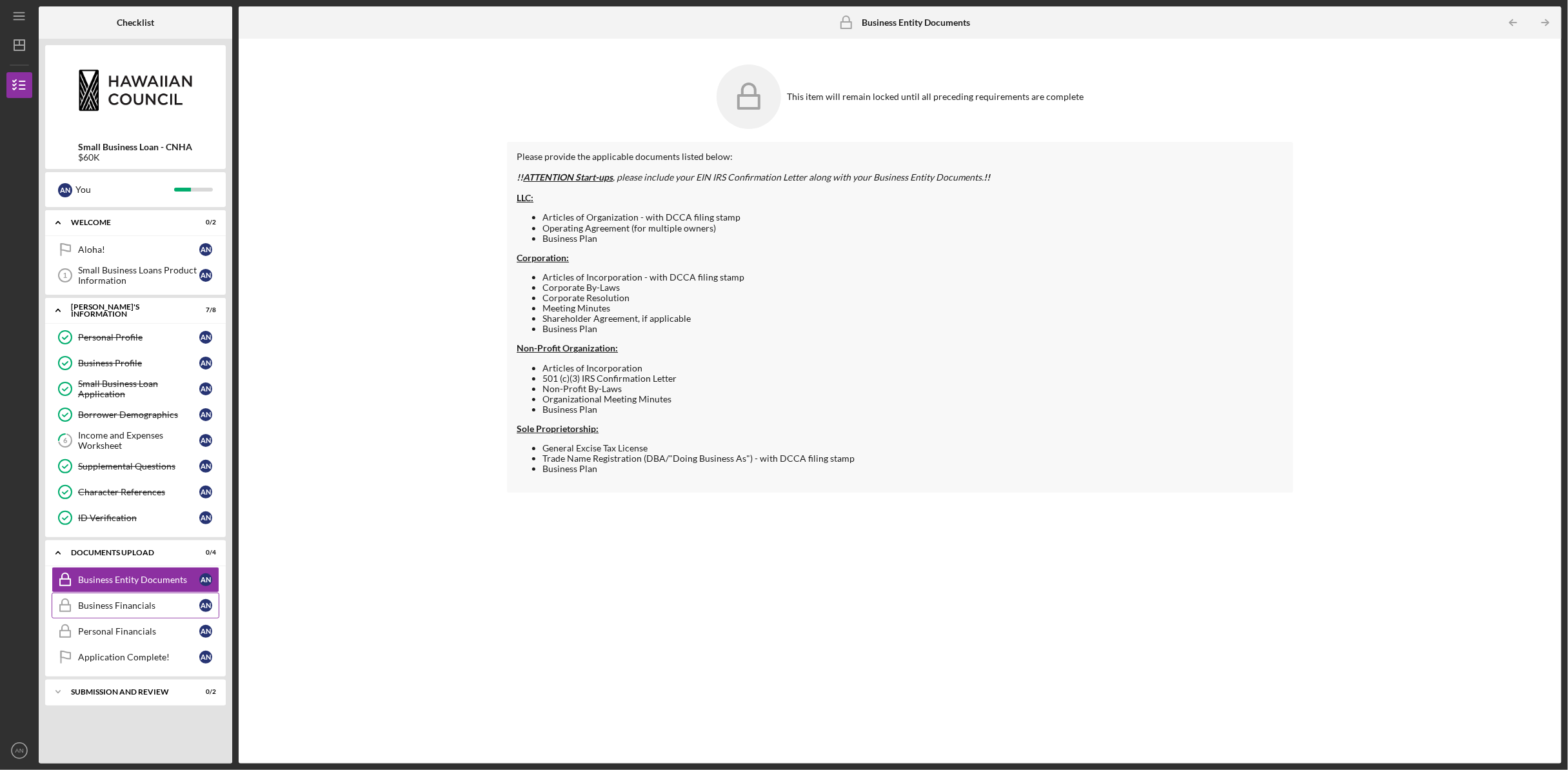
click at [153, 595] on link "Business Financials Business Financials A N" at bounding box center [135, 605] width 168 height 25
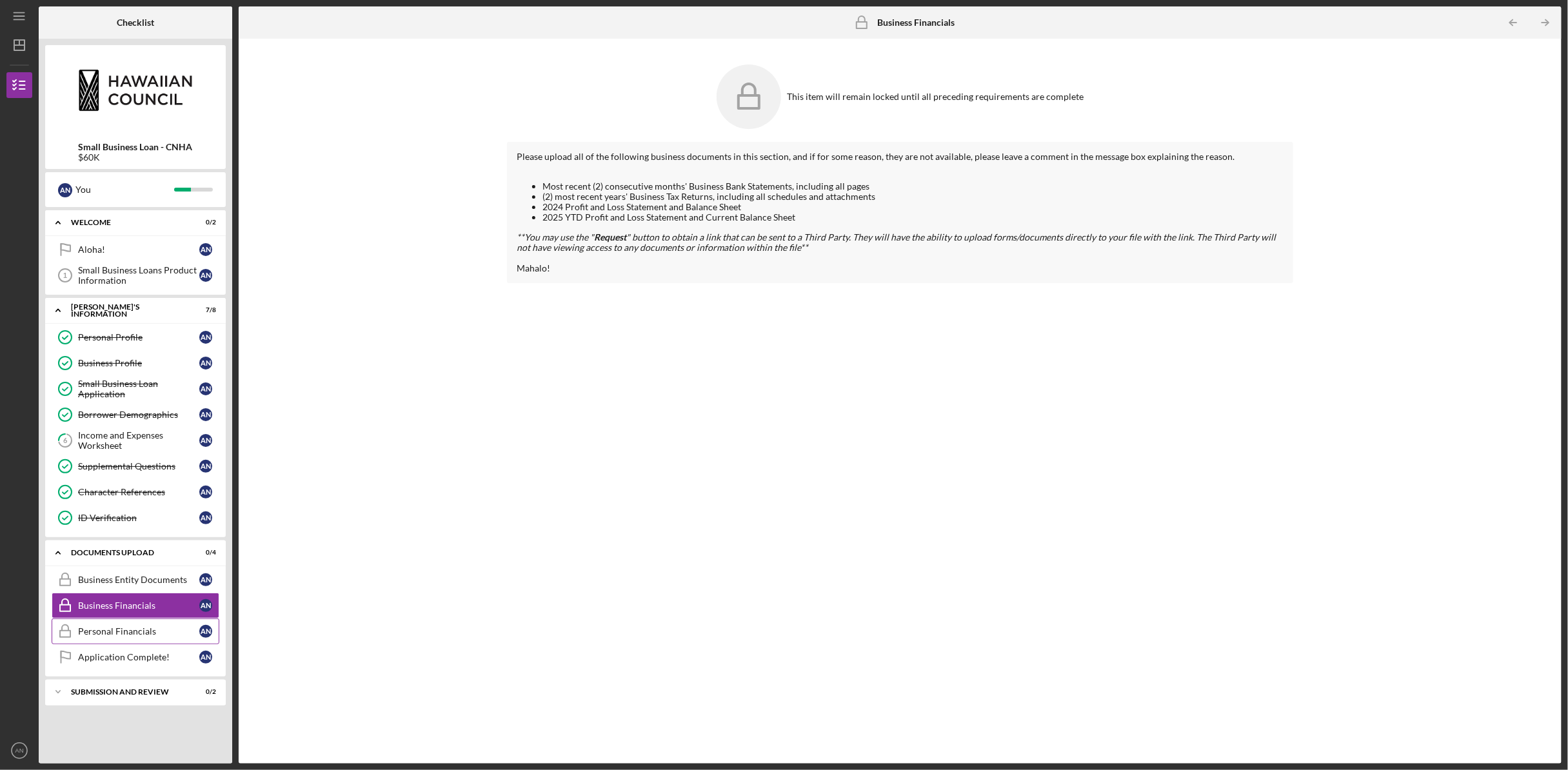
click at [116, 636] on link "Personal Financials Personal Financials A N" at bounding box center [135, 631] width 168 height 25
